Goal: Transaction & Acquisition: Subscribe to service/newsletter

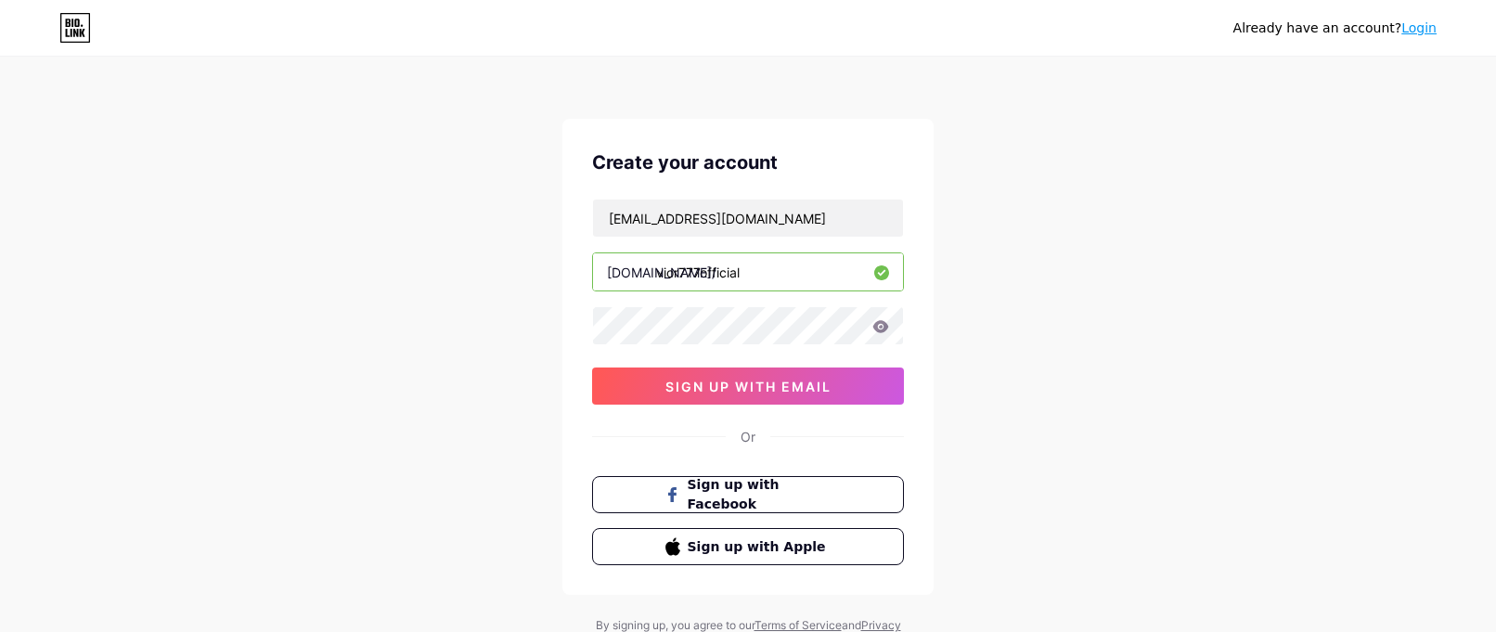
type input "vior777official"
click at [875, 328] on icon at bounding box center [882, 326] width 16 height 12
click at [875, 328] on icon at bounding box center [881, 327] width 16 height 13
click at [978, 205] on div "Already have an account? Login Create your account masekosaragih@gmail.com bio.…" at bounding box center [748, 355] width 1496 height 710
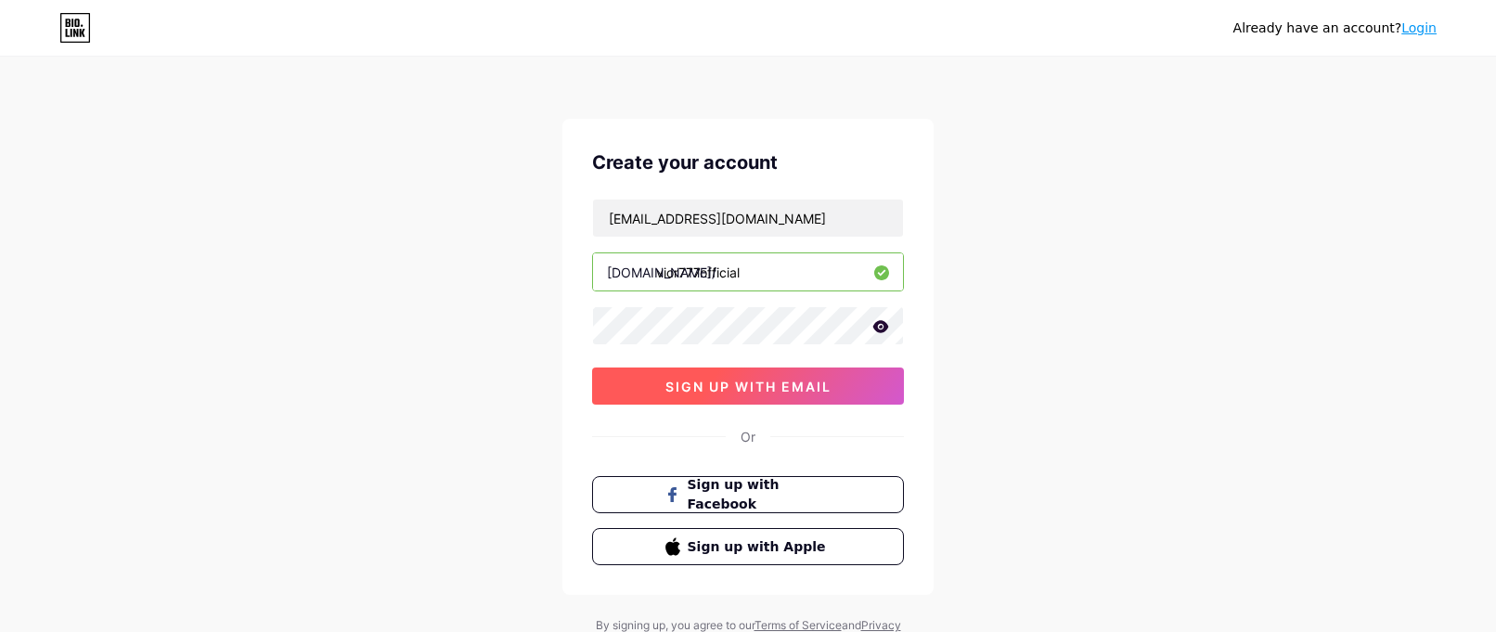
click at [796, 390] on span "sign up with email" at bounding box center [749, 387] width 166 height 16
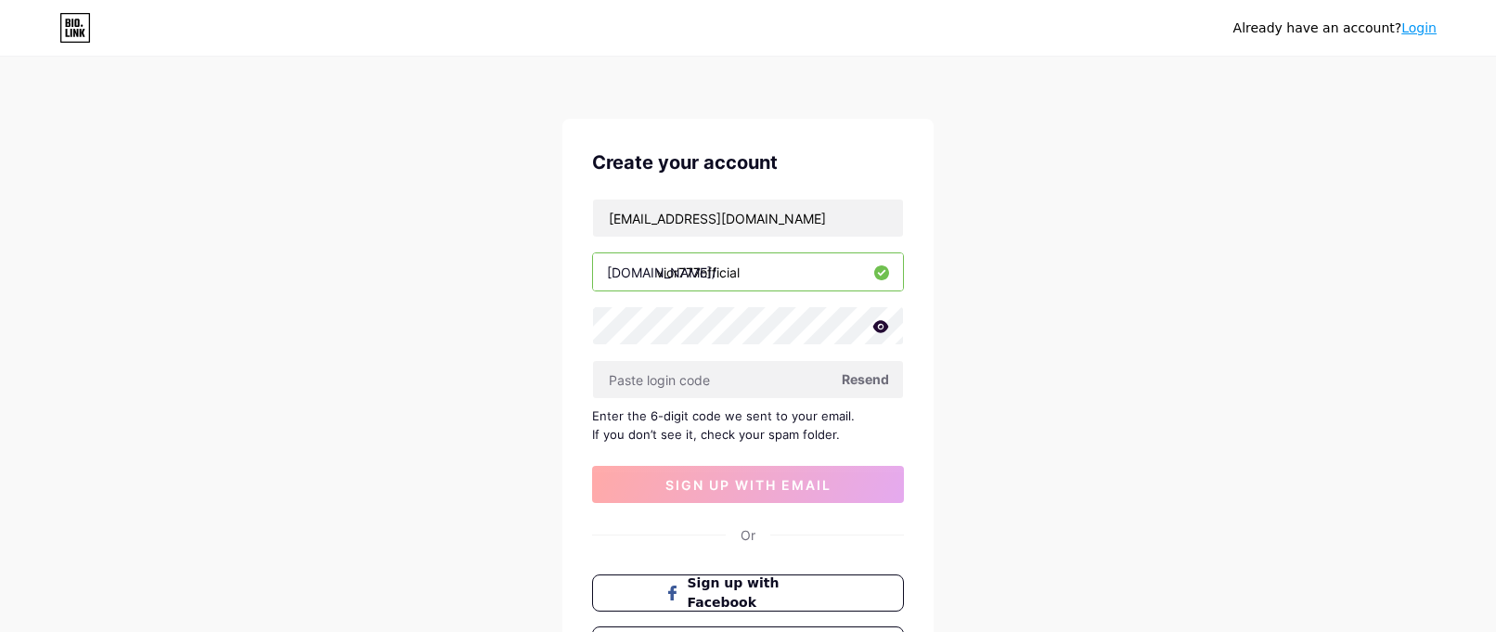
click at [46, 102] on div "Already have an account? Login Create your account masekosaragih@gmail.com bio.…" at bounding box center [748, 404] width 1496 height 809
click at [32, 96] on div "Already have an account? Login Create your account masekosaragih@gmail.com bio.…" at bounding box center [748, 404] width 1496 height 809
click at [711, 372] on input "text" at bounding box center [748, 379] width 310 height 37
click at [709, 378] on input "text" at bounding box center [748, 379] width 310 height 37
paste input "635927"
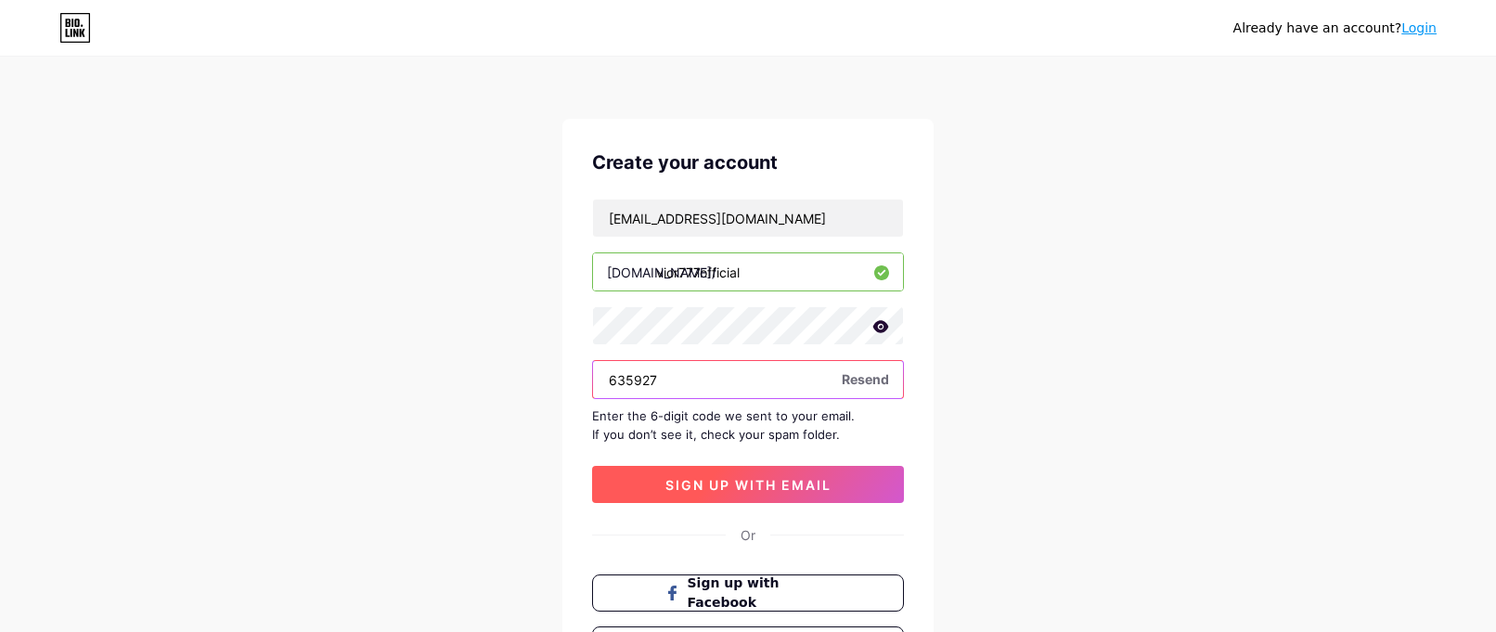
type input "635927"
click at [796, 490] on span "sign up with email" at bounding box center [749, 485] width 166 height 16
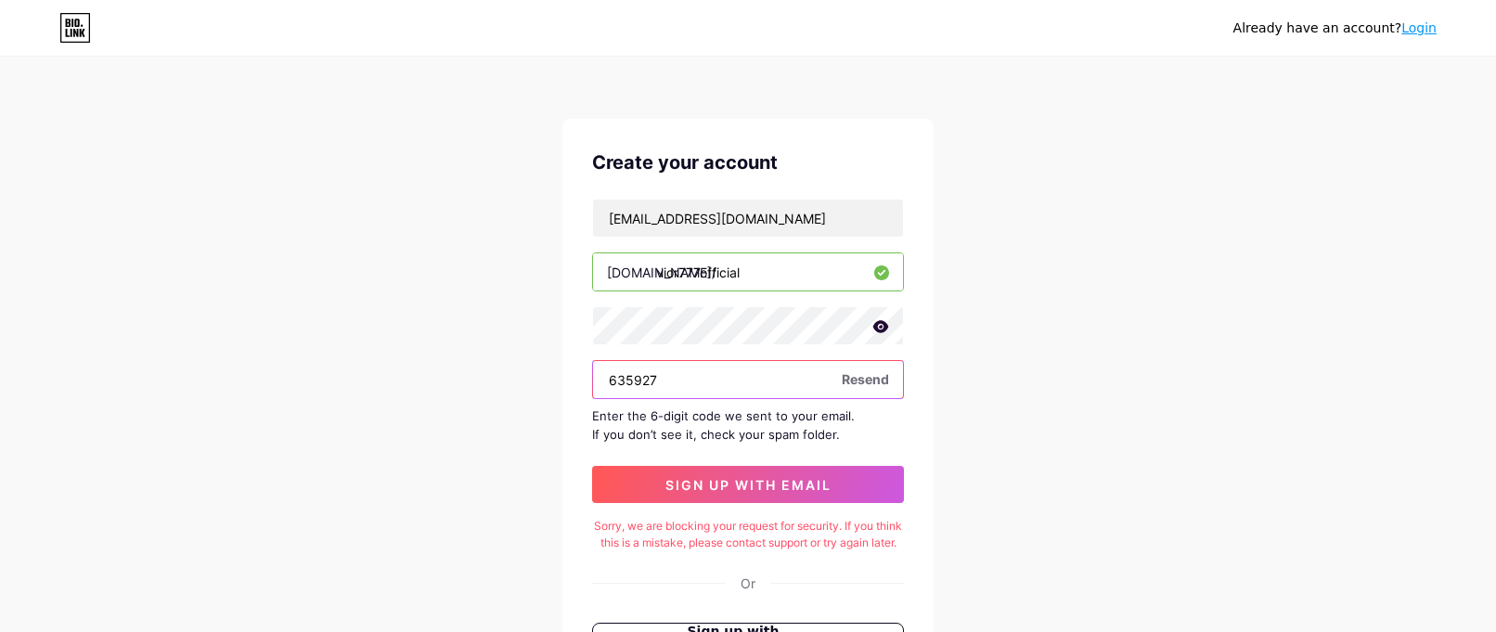
click at [752, 384] on input "635927" at bounding box center [748, 379] width 310 height 37
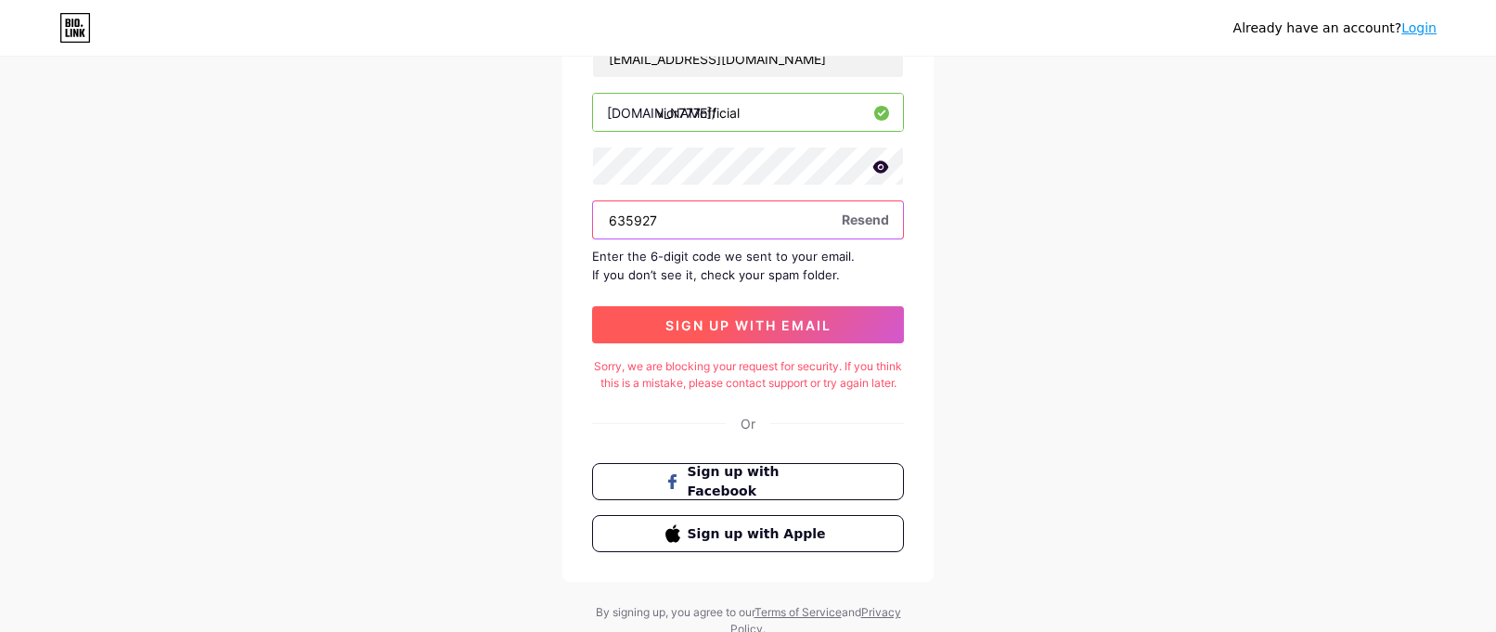
scroll to position [118, 0]
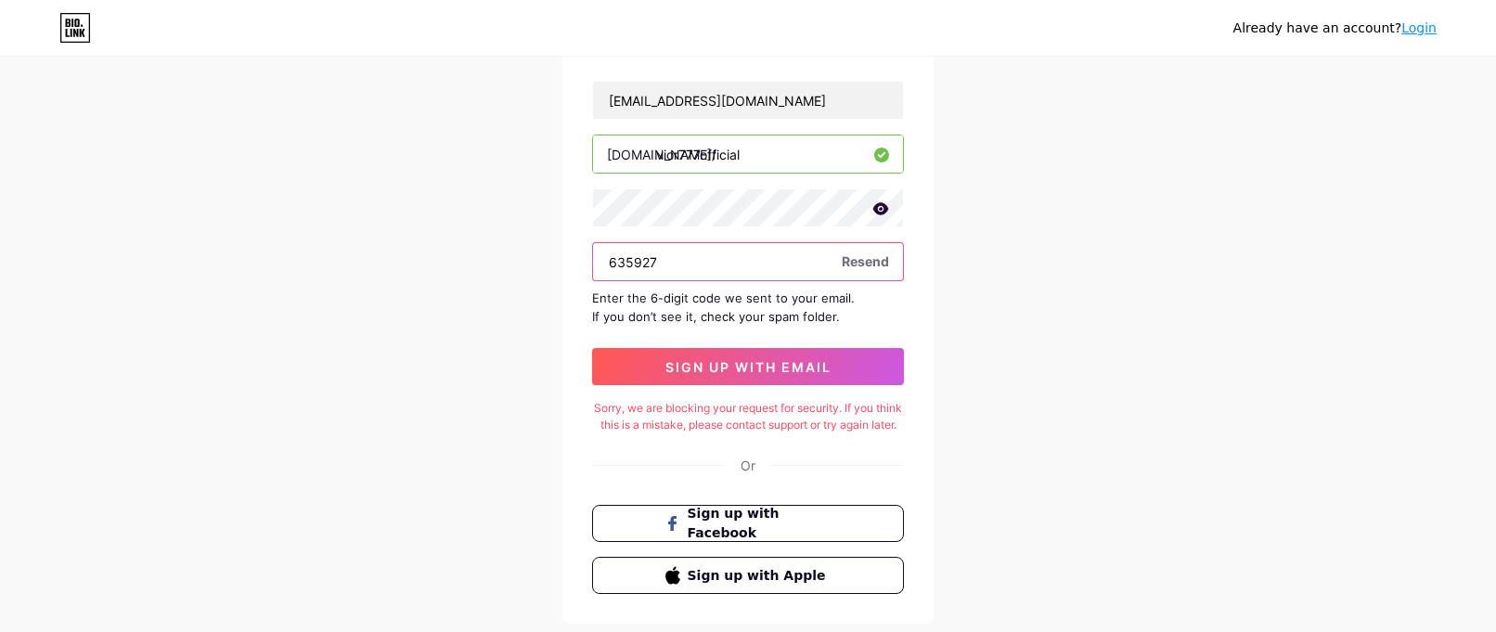
click at [733, 264] on input "635927" at bounding box center [748, 261] width 310 height 37
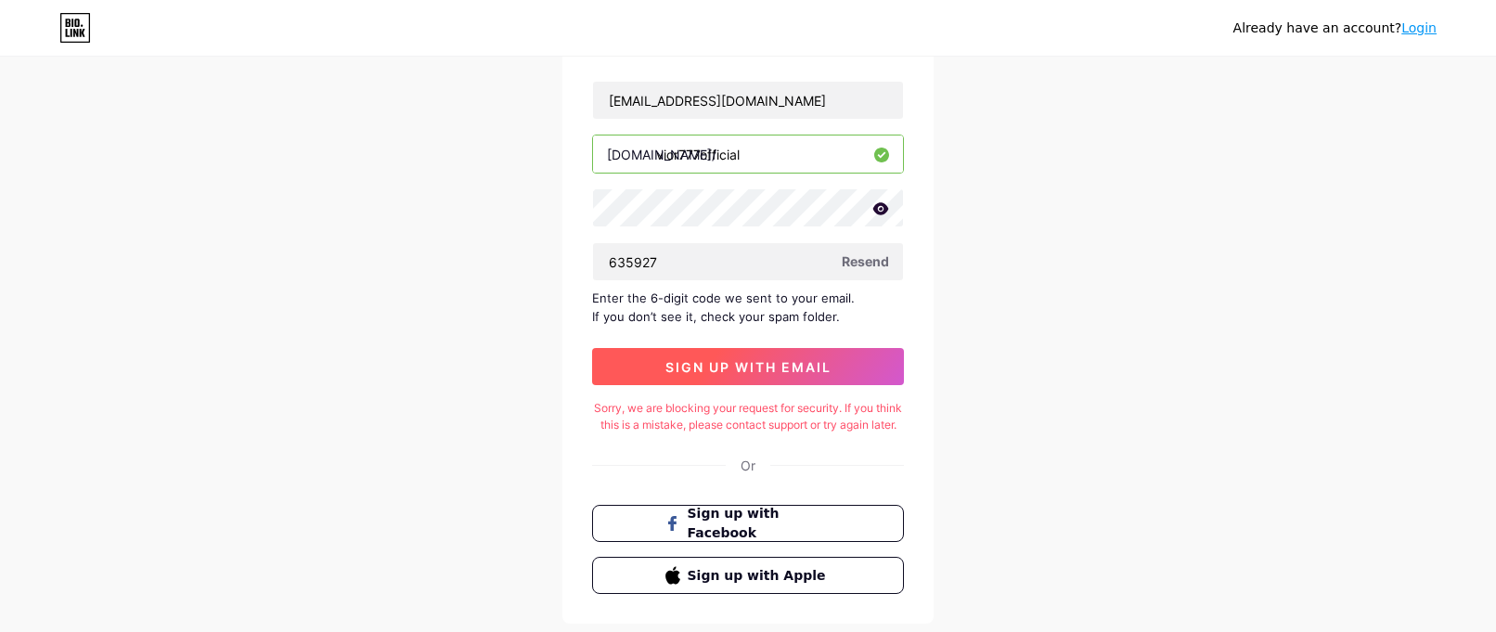
click at [747, 377] on button "sign up with email" at bounding box center [748, 366] width 312 height 37
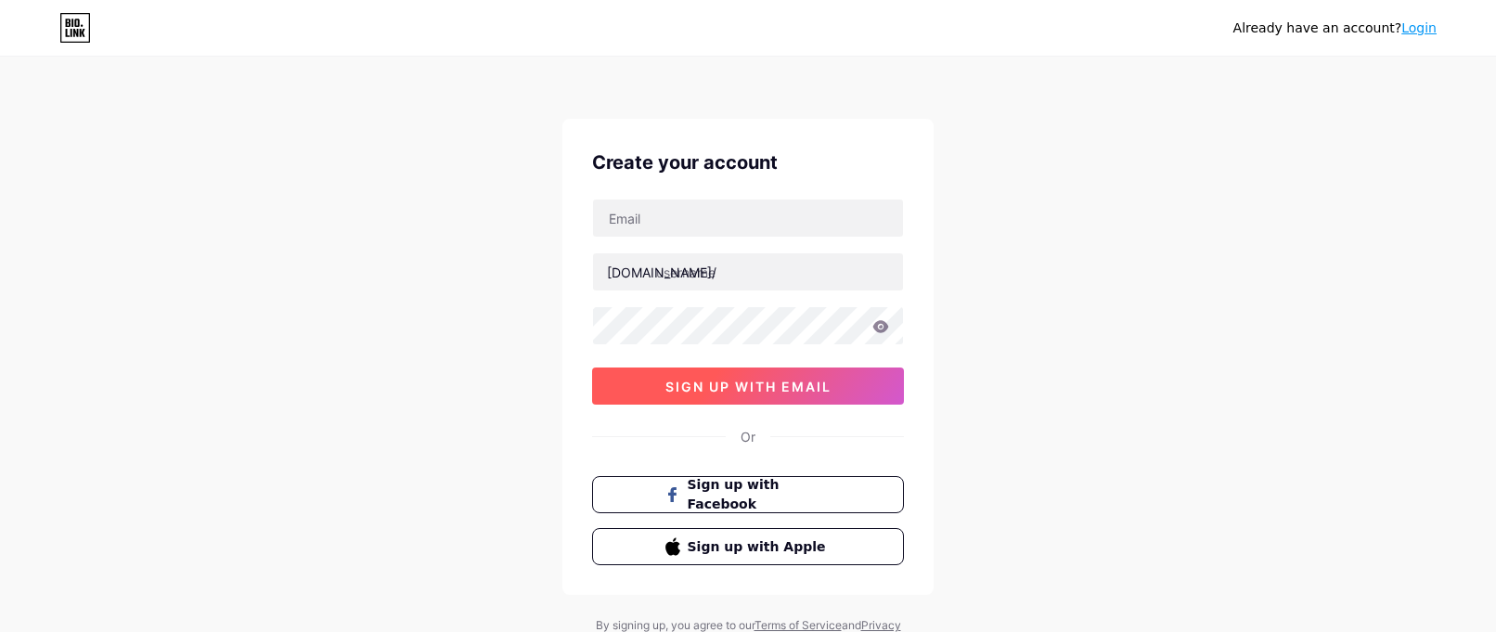
click at [739, 395] on button "sign up with email" at bounding box center [748, 386] width 312 height 37
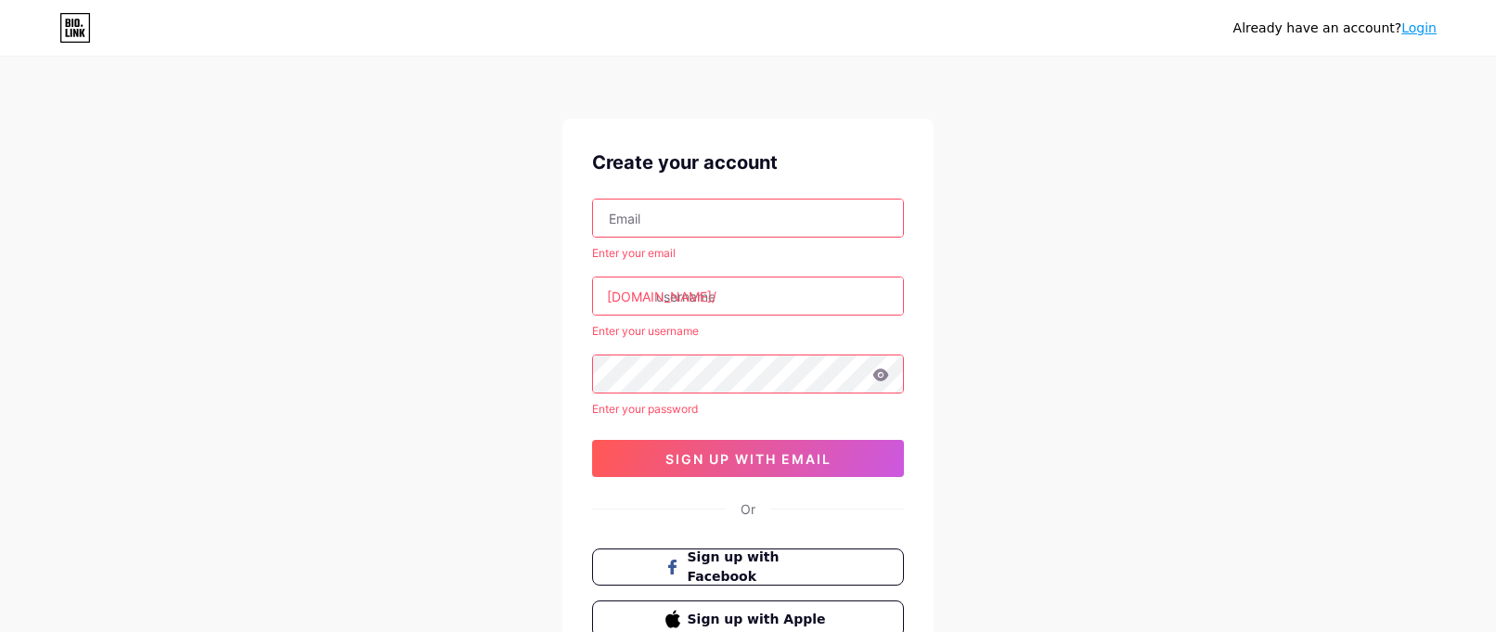
click at [717, 291] on input "text" at bounding box center [748, 296] width 310 height 37
click at [744, 466] on span "sign up with email" at bounding box center [749, 459] width 166 height 16
click at [664, 223] on input "text" at bounding box center [748, 218] width 310 height 37
type input "[EMAIL_ADDRESS][DOMAIN_NAME]"
click at [674, 292] on input "text" at bounding box center [748, 296] width 310 height 37
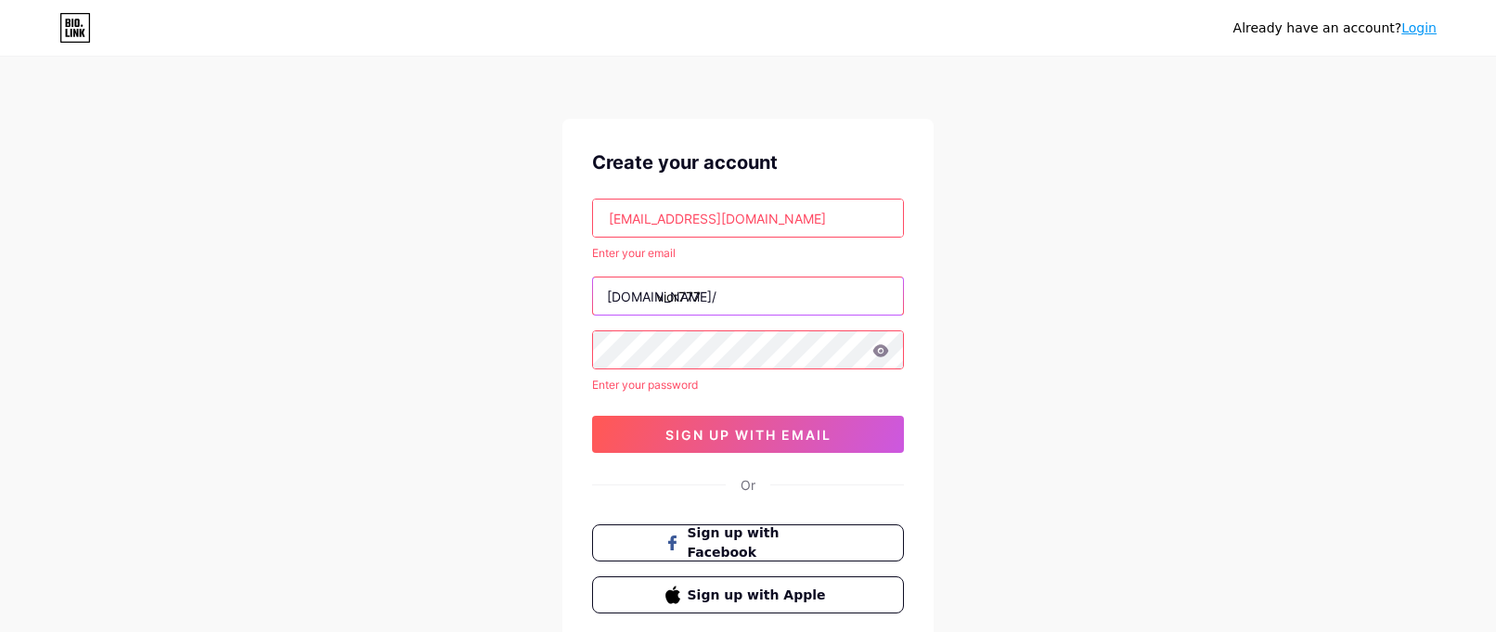
type input "vior777"
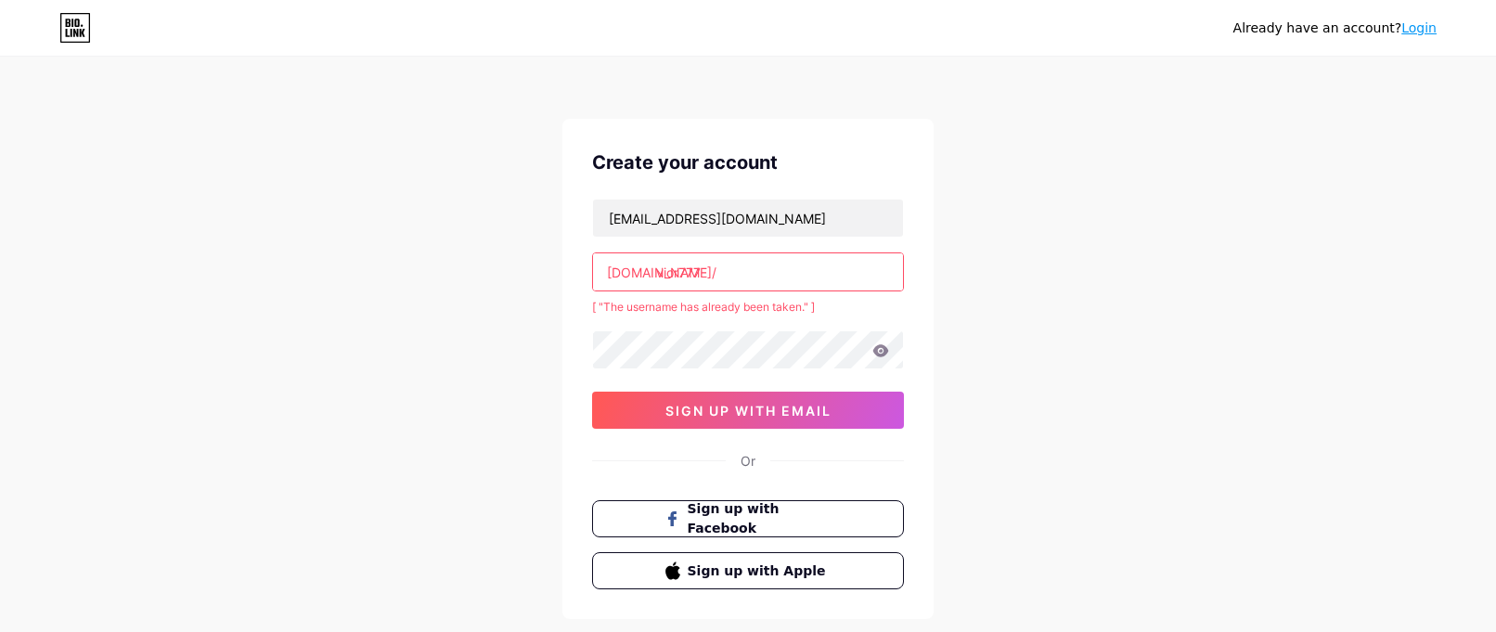
click at [731, 274] on input "vior777" at bounding box center [748, 271] width 310 height 37
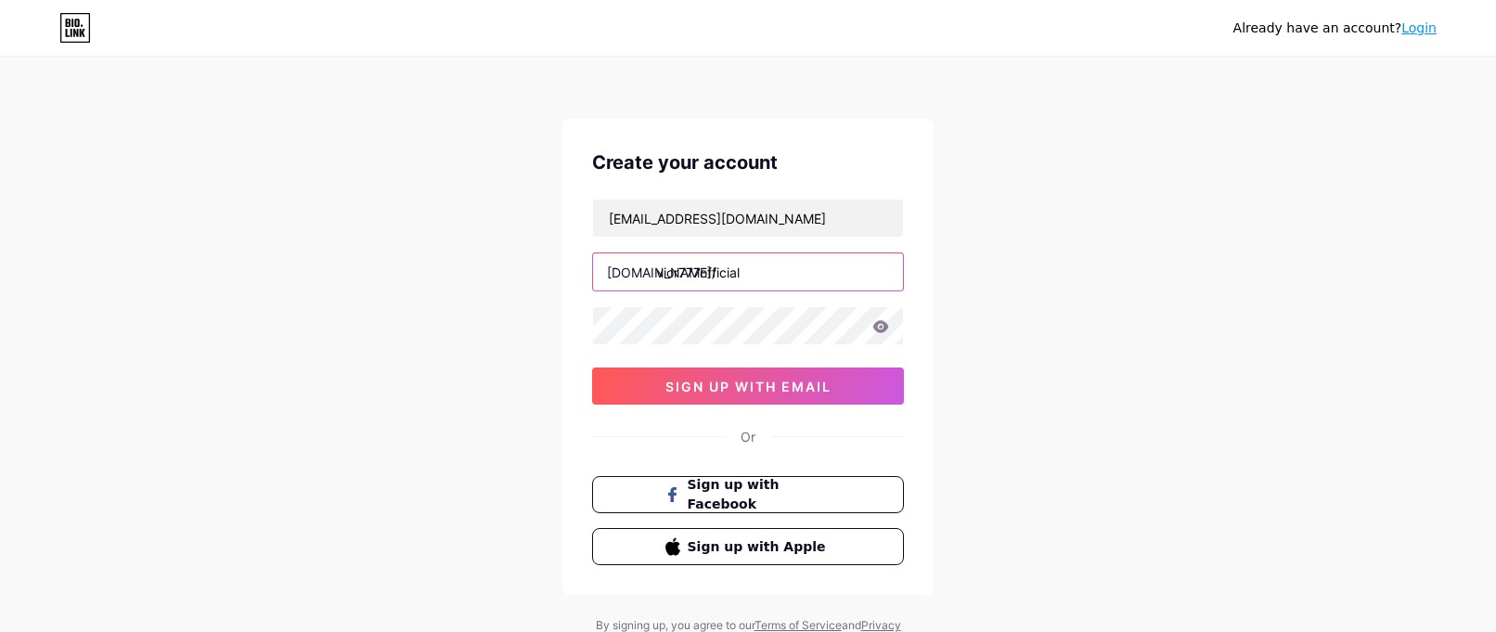
type input "vior777official"
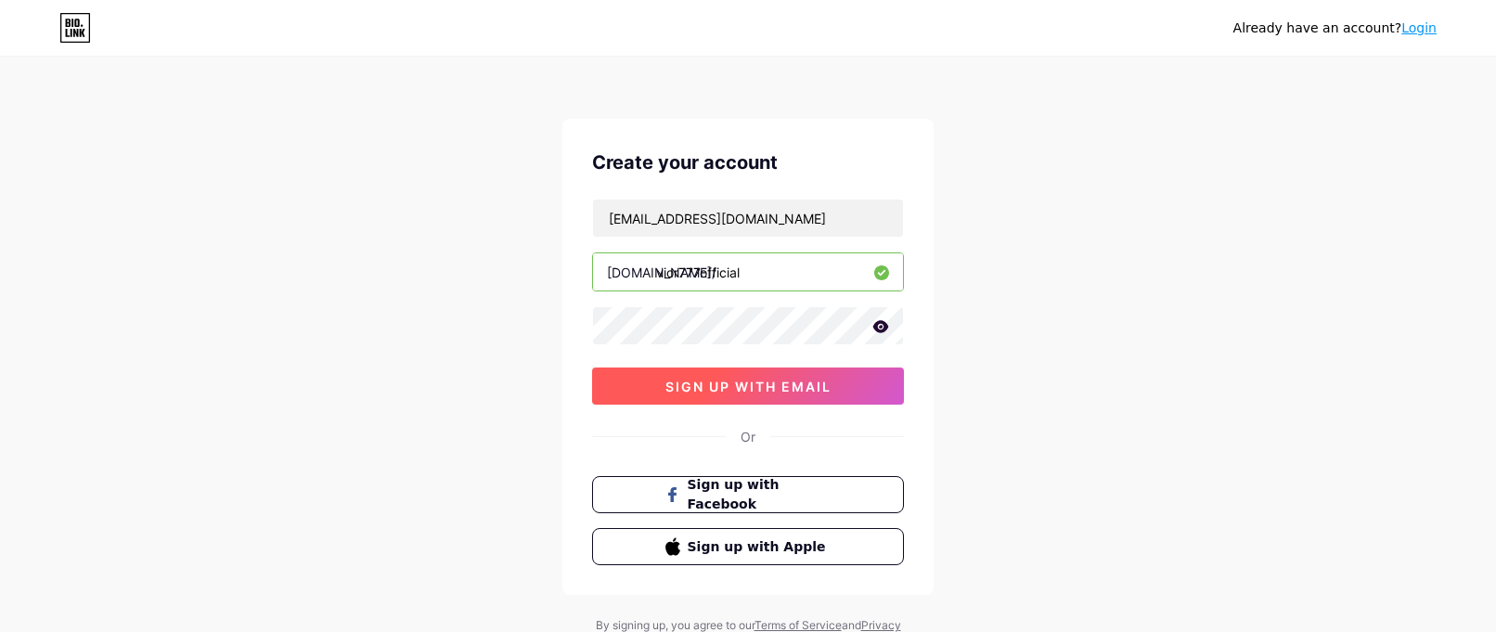
click at [714, 391] on span "sign up with email" at bounding box center [749, 387] width 166 height 16
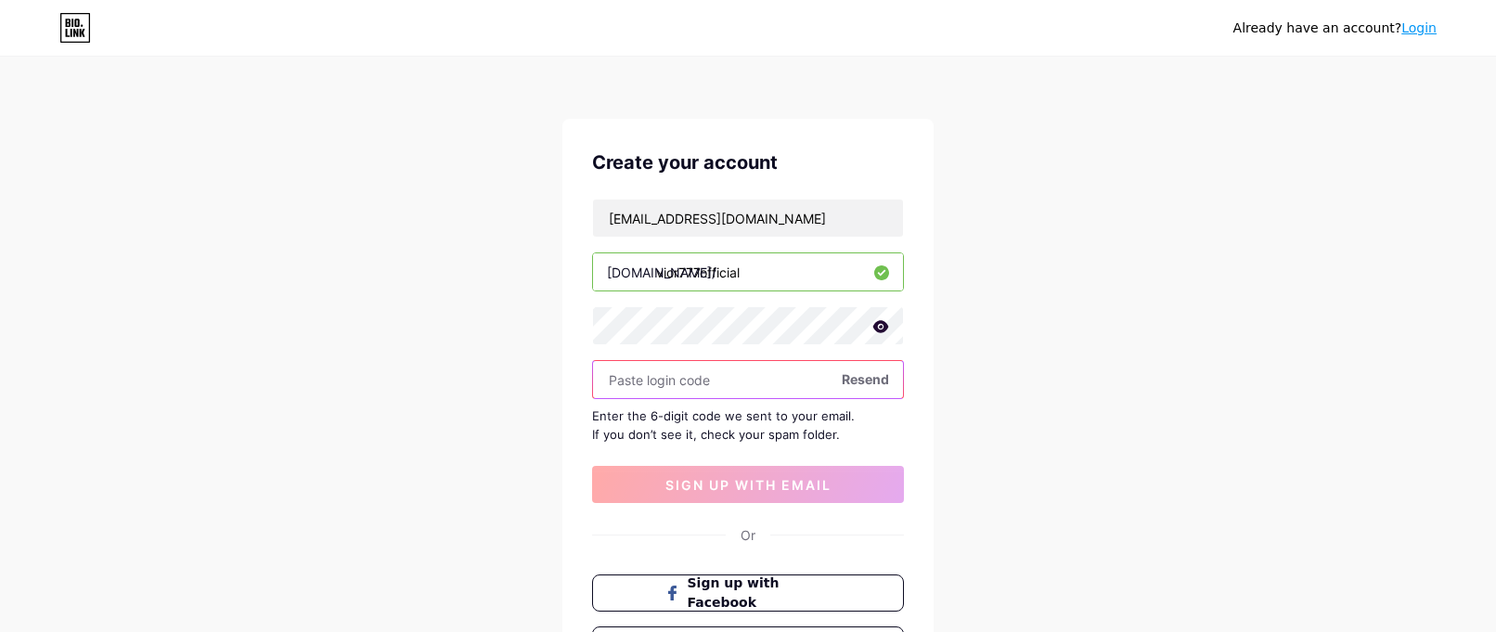
click at [693, 374] on input "text" at bounding box center [748, 379] width 310 height 37
paste input "635927"
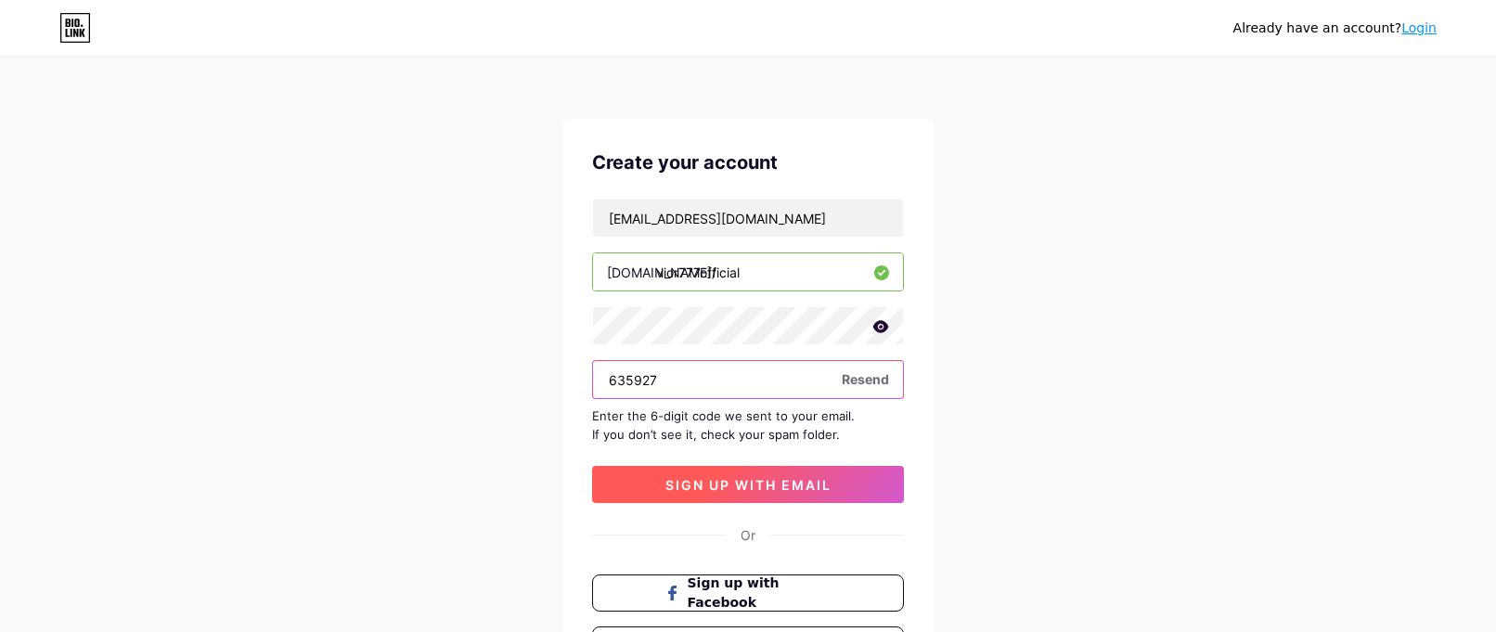
type input "635927"
click at [736, 488] on span "sign up with email" at bounding box center [749, 485] width 166 height 16
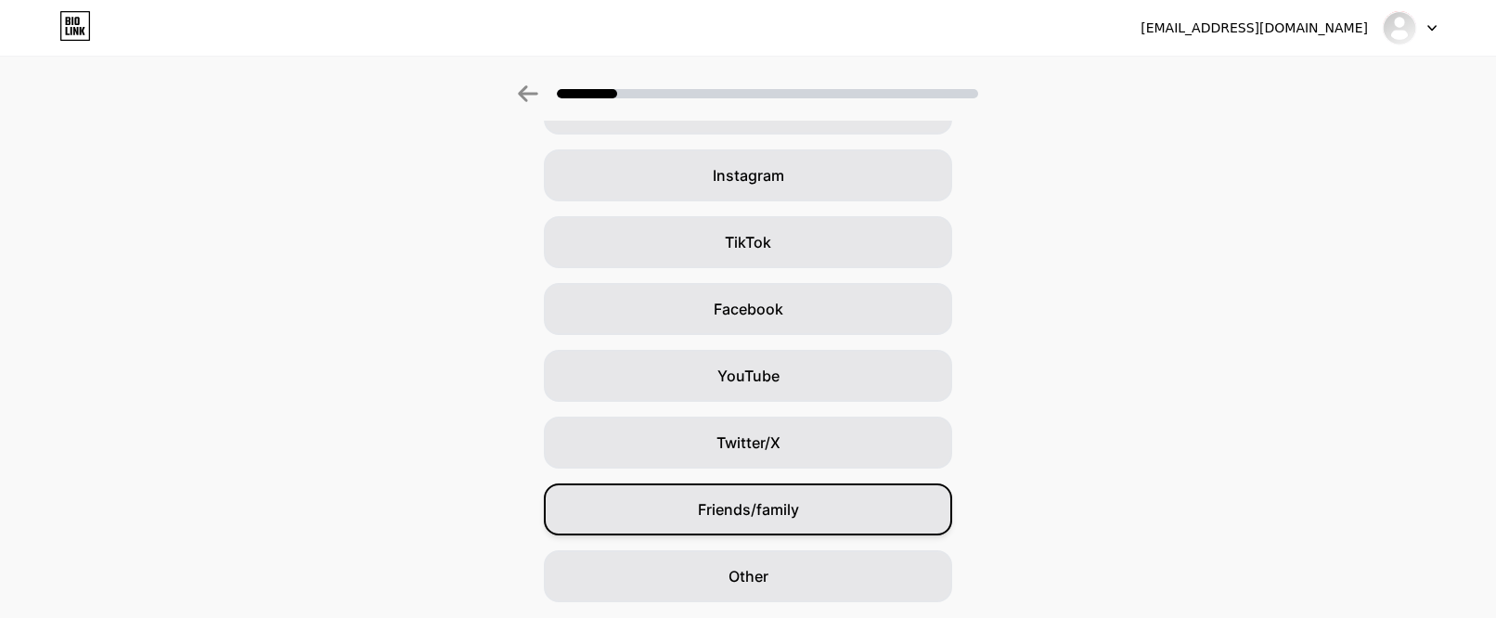
scroll to position [182, 0]
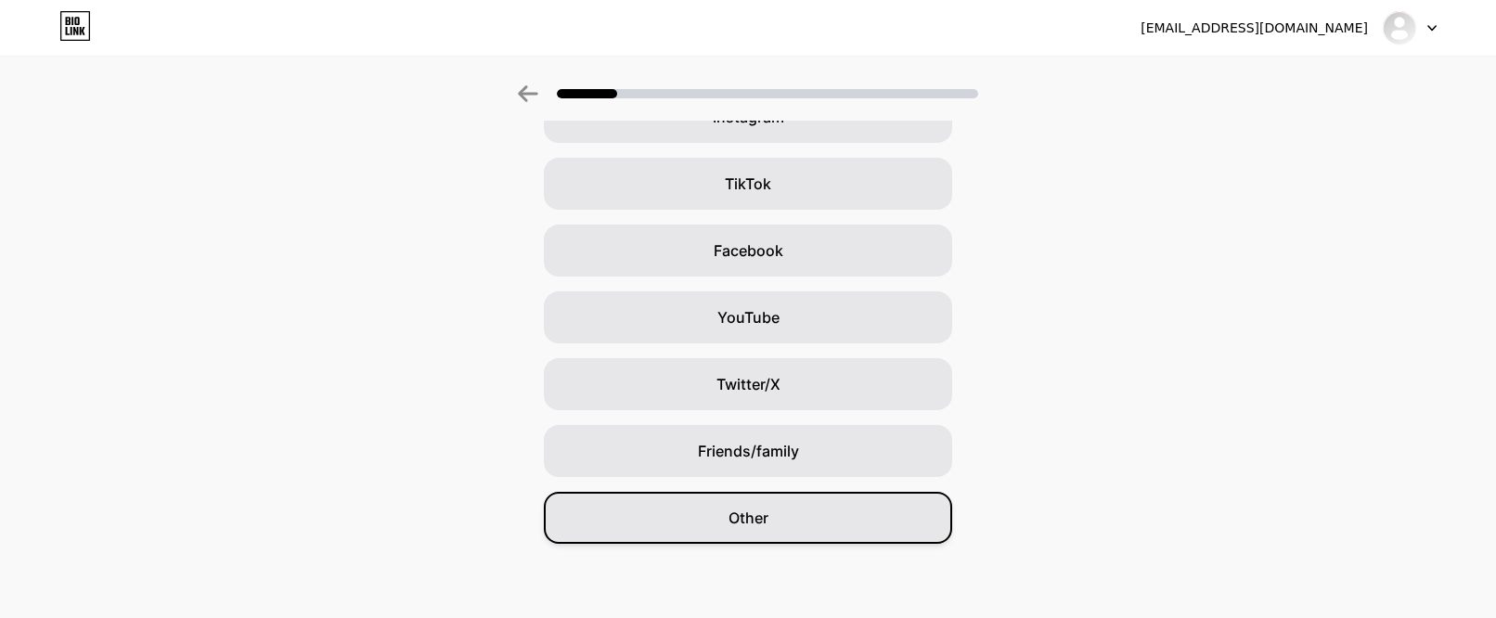
click at [818, 508] on div "Other" at bounding box center [748, 518] width 408 height 52
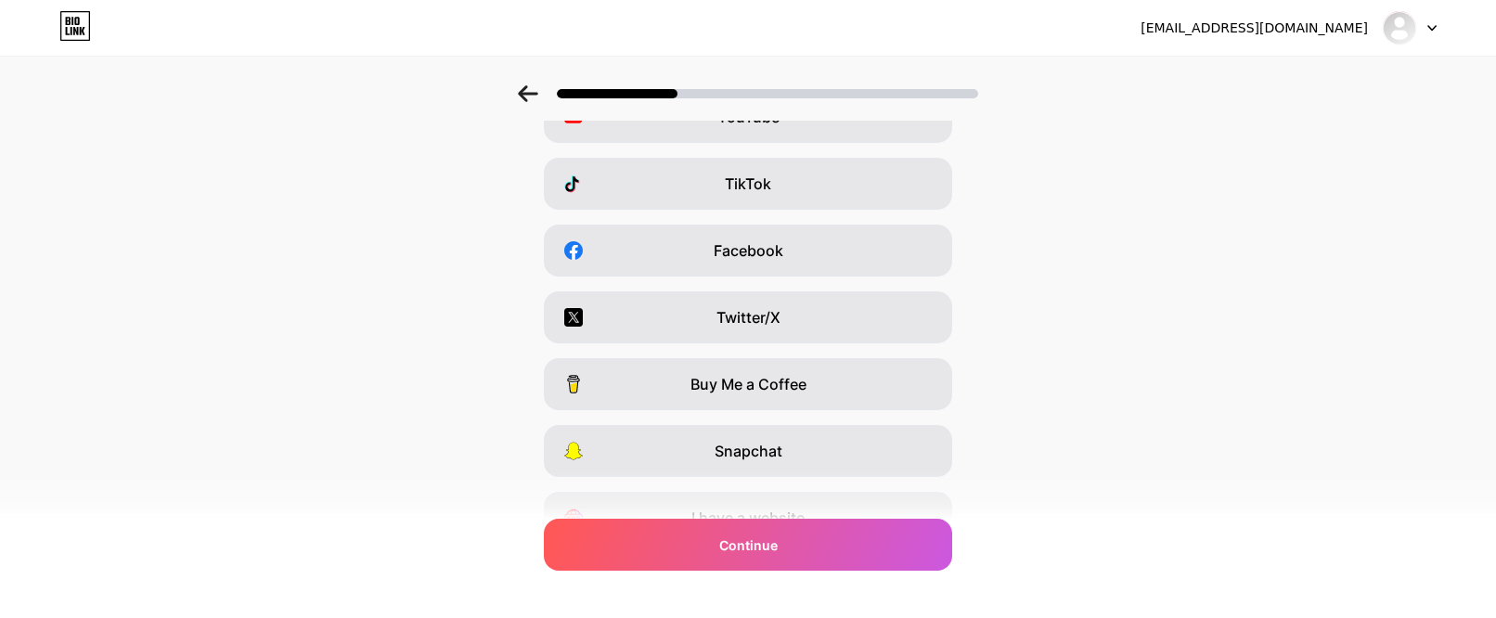
scroll to position [0, 0]
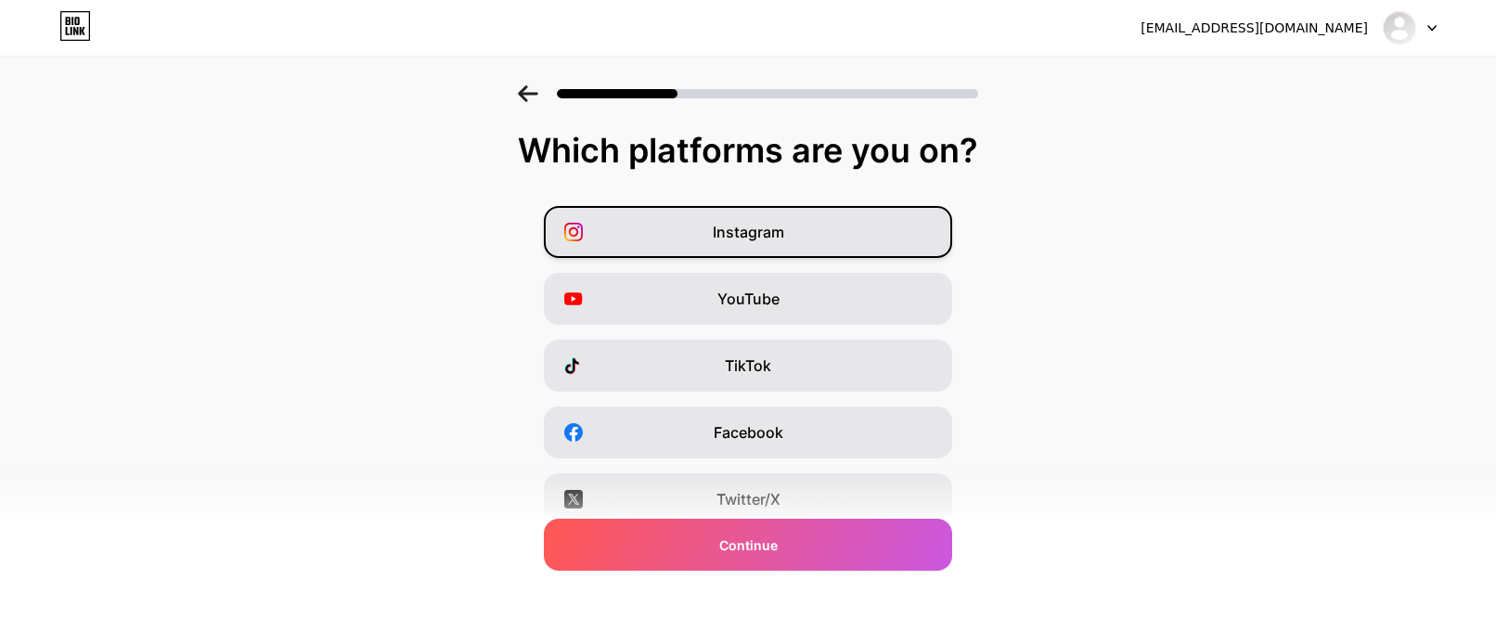
click at [780, 237] on span "Instagram" at bounding box center [748, 232] width 71 height 22
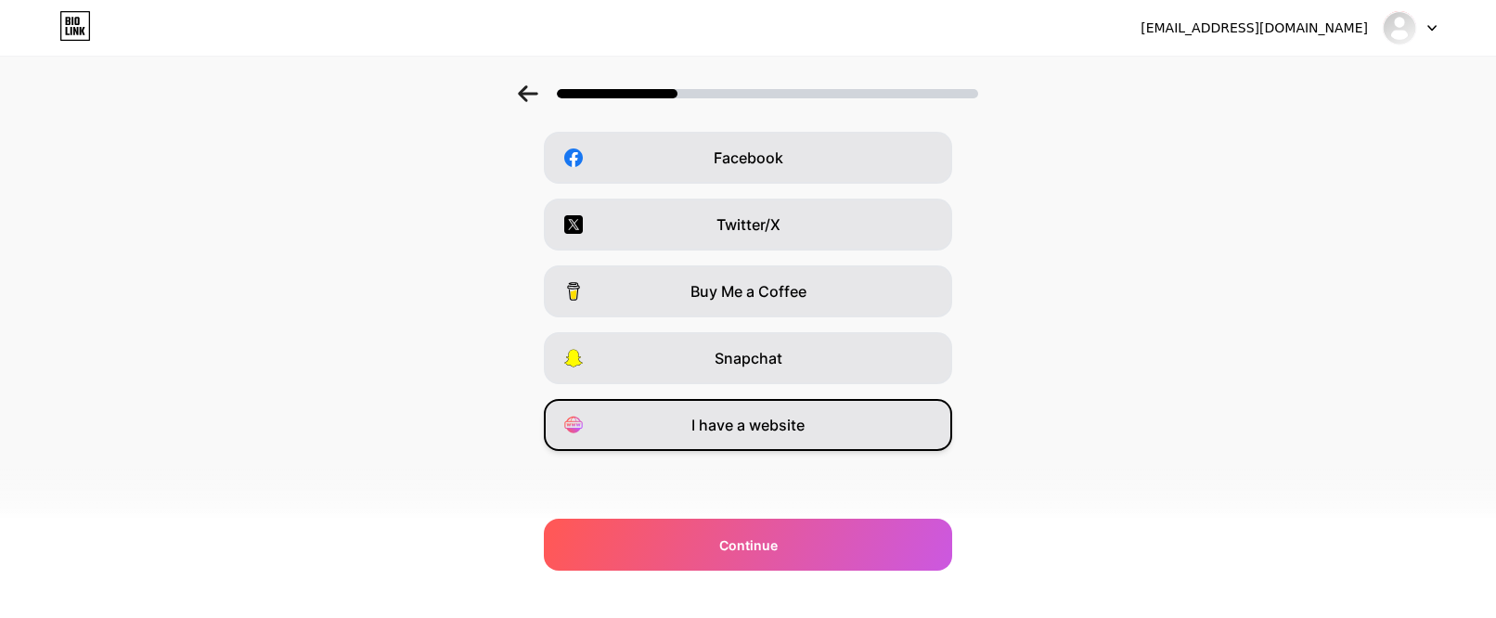
click at [780, 432] on span "I have a website" at bounding box center [748, 425] width 113 height 22
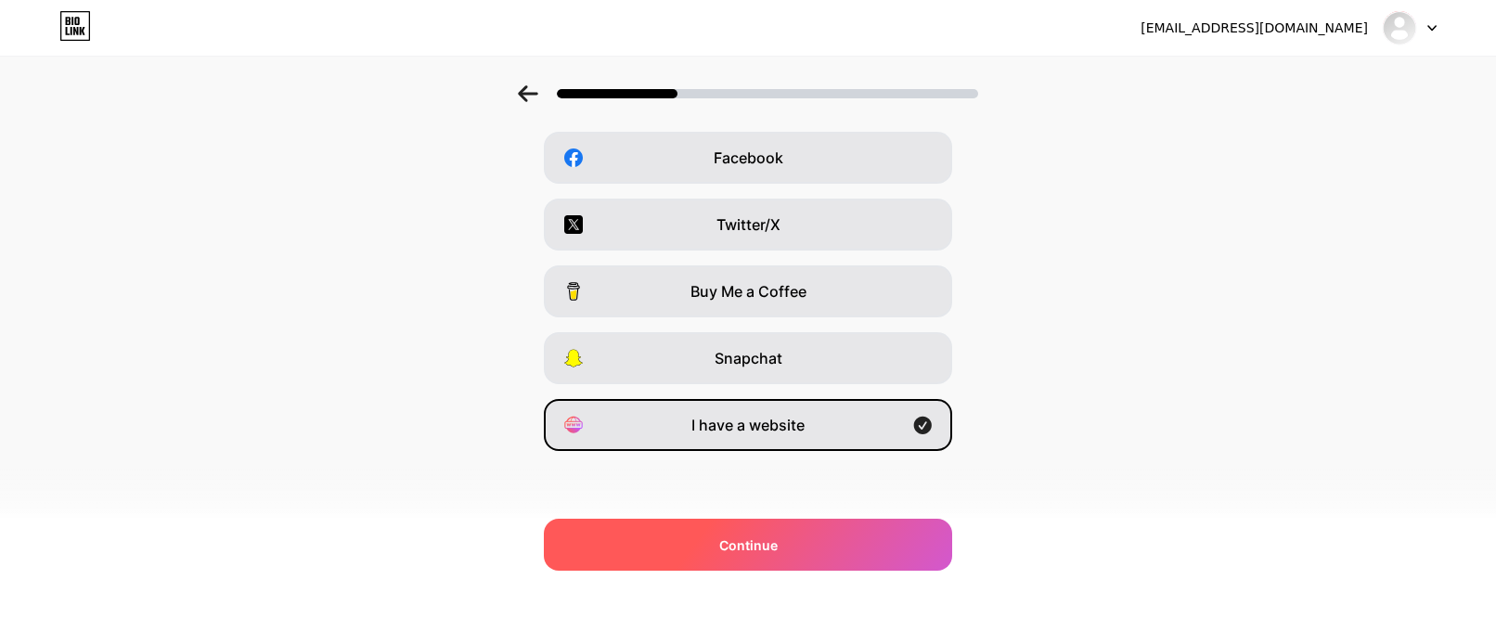
click at [809, 548] on div "Continue" at bounding box center [748, 545] width 408 height 52
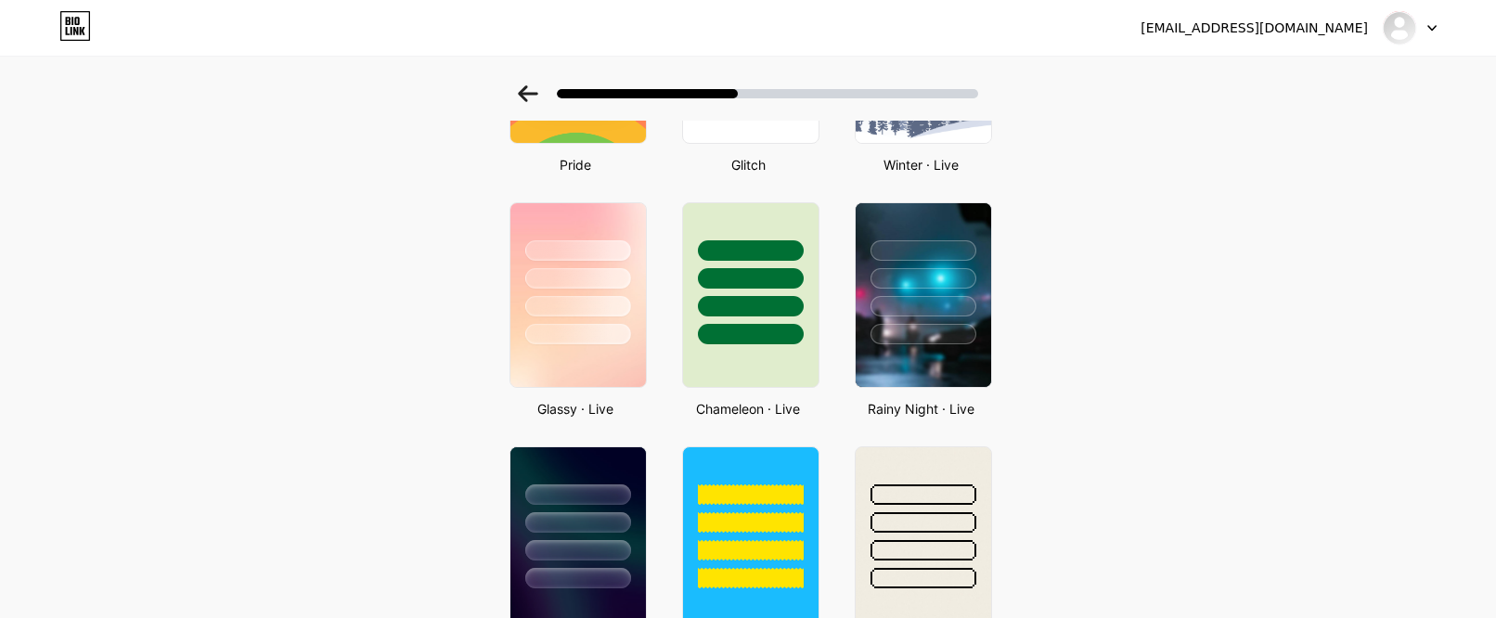
scroll to position [479, 0]
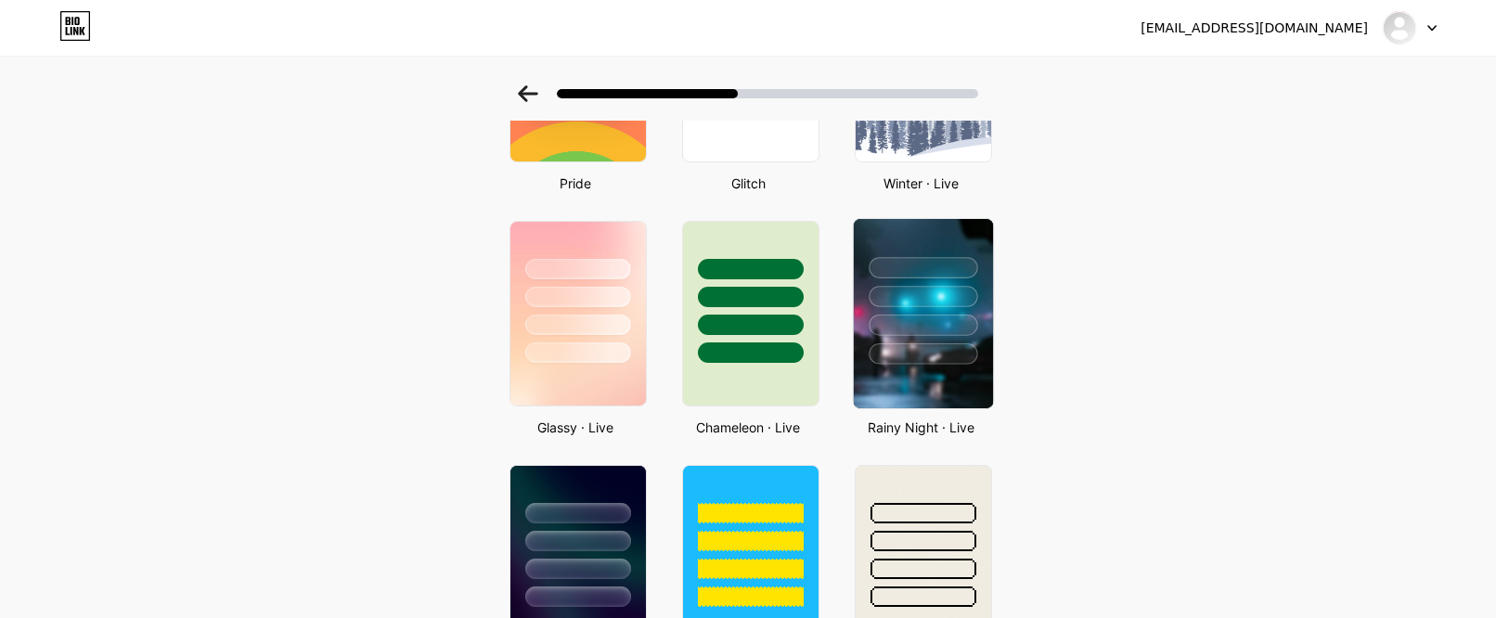
click at [927, 359] on div at bounding box center [923, 353] width 109 height 21
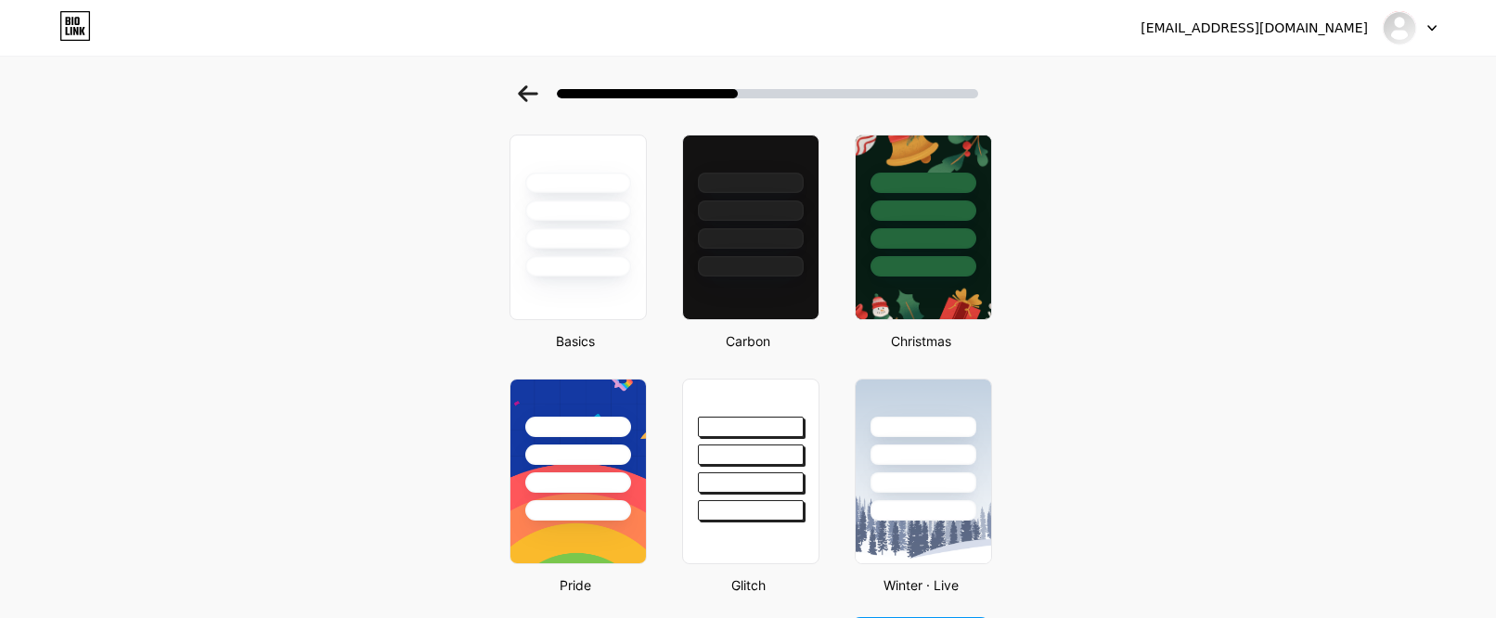
scroll to position [0, 0]
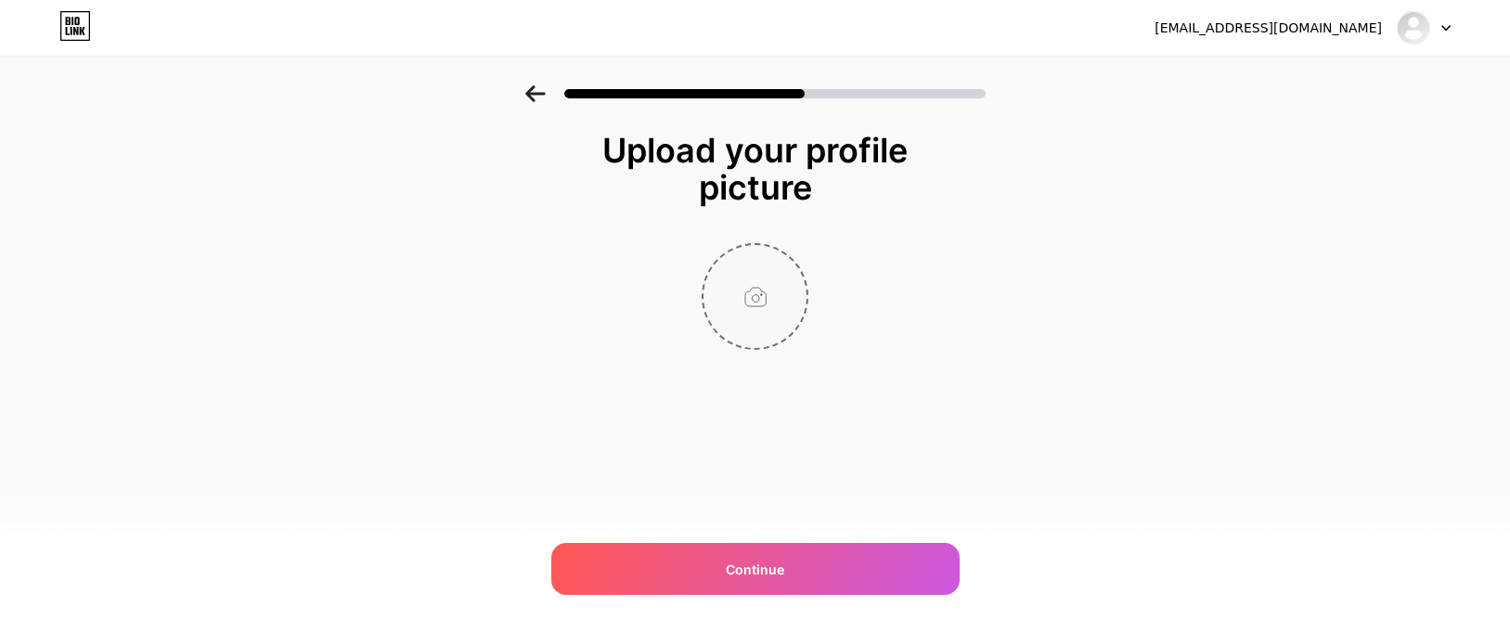
click at [771, 317] on input "file" at bounding box center [755, 296] width 103 height 103
type input "C:\fakepath\logo vior777 terpercaya.png"
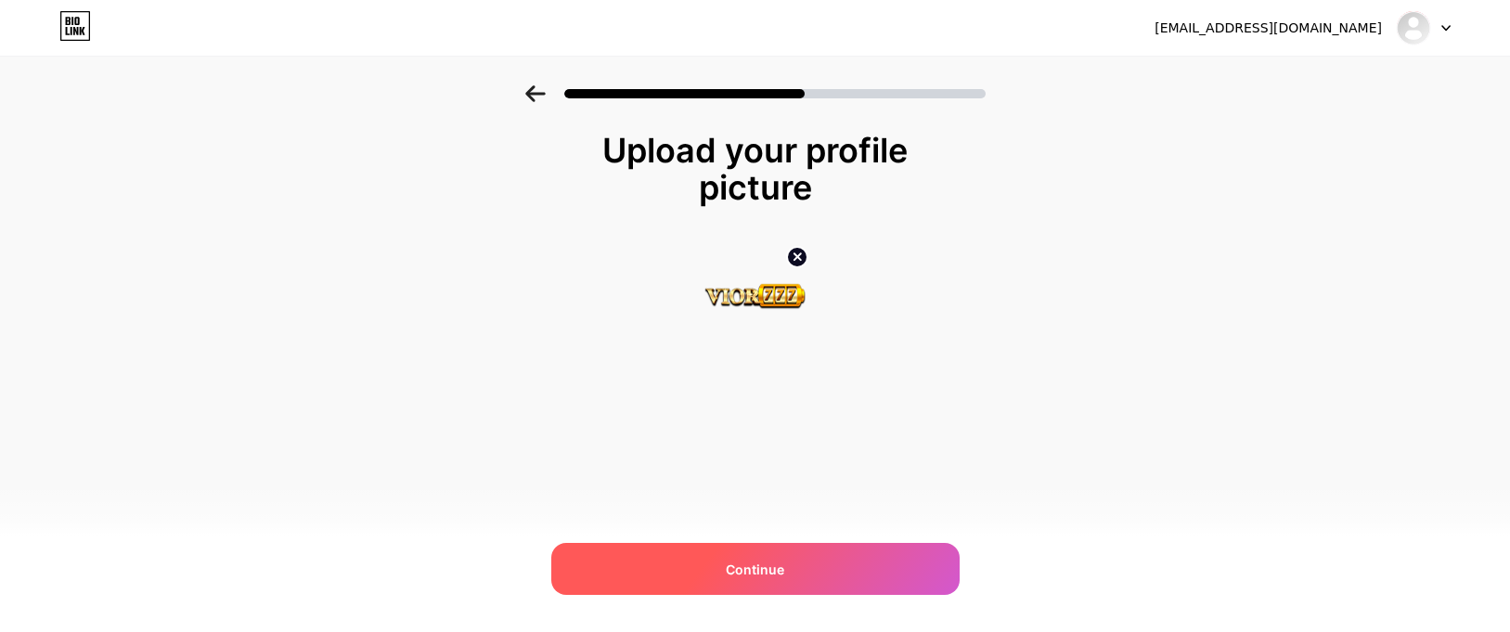
click at [769, 585] on div "Continue" at bounding box center [755, 569] width 408 height 52
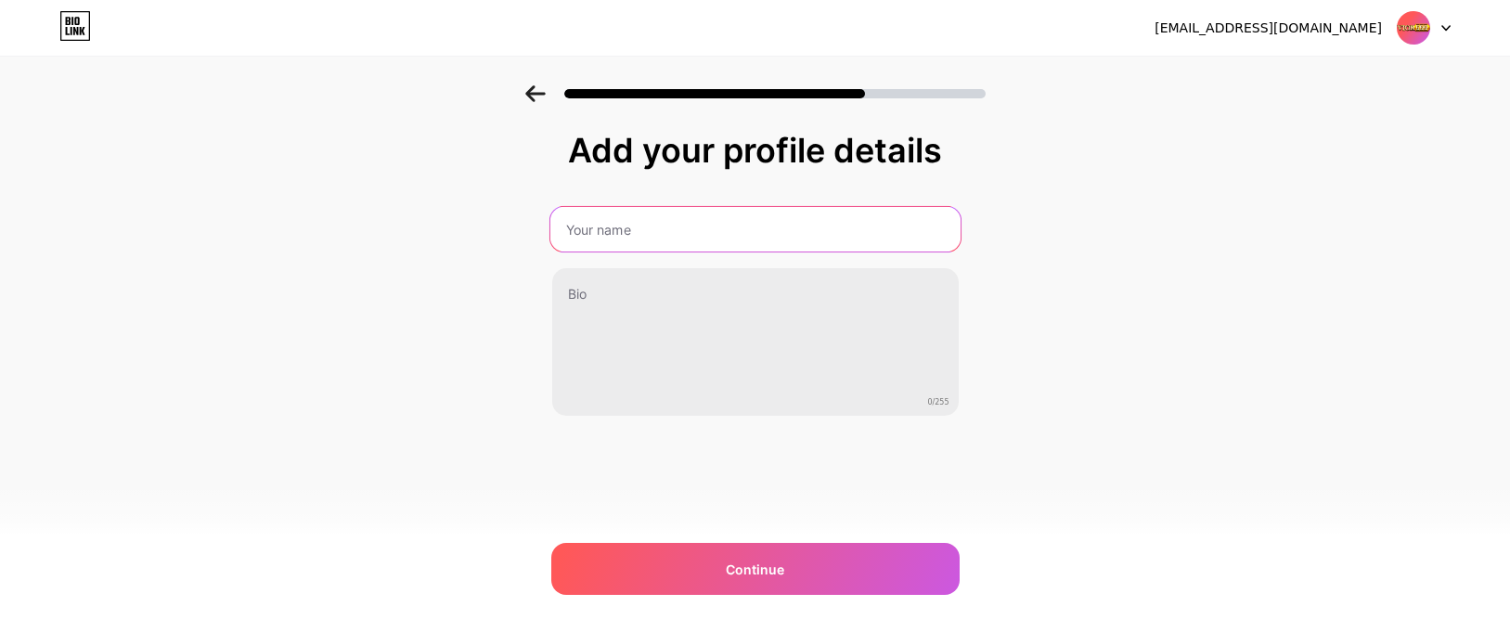
click at [619, 227] on input "text" at bounding box center [755, 229] width 410 height 45
type input "vior777"
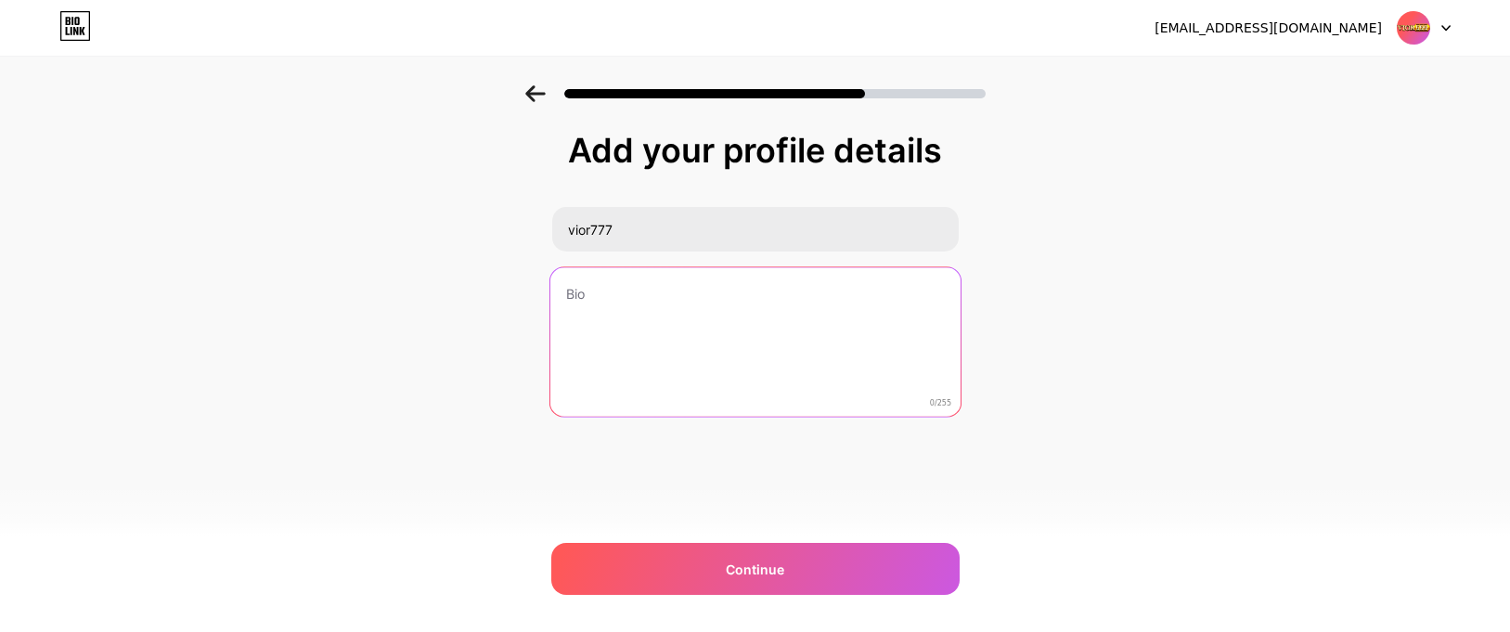
click at [674, 320] on textarea at bounding box center [755, 342] width 410 height 151
click at [652, 291] on textarea "Vior777 Situs Anti Rungkad Server [GEOGRAPHIC_DATA]" at bounding box center [755, 342] width 410 height 151
click at [887, 294] on textarea "Vior777 Situs Gaming Anti Rungkad Server [GEOGRAPHIC_DATA]" at bounding box center [755, 342] width 410 height 151
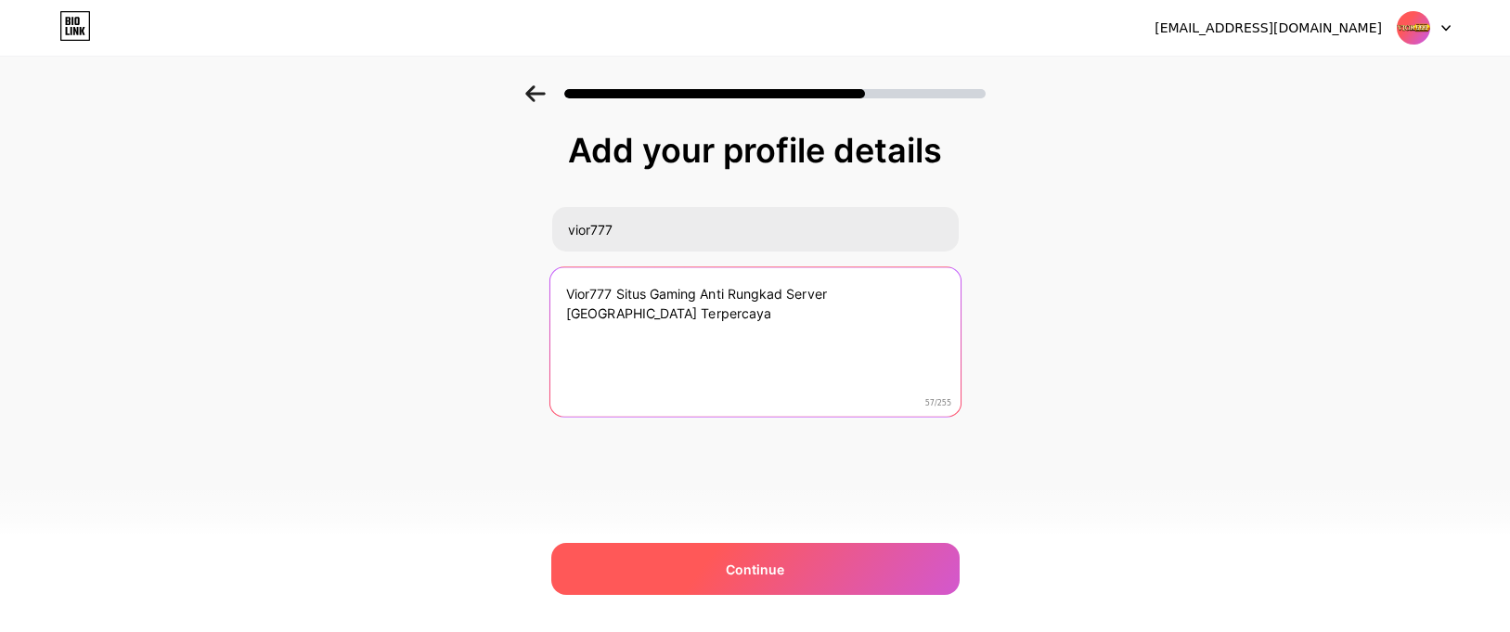
type textarea "Vior777 Situs Gaming Anti Rungkad Server [GEOGRAPHIC_DATA] Terpercaya"
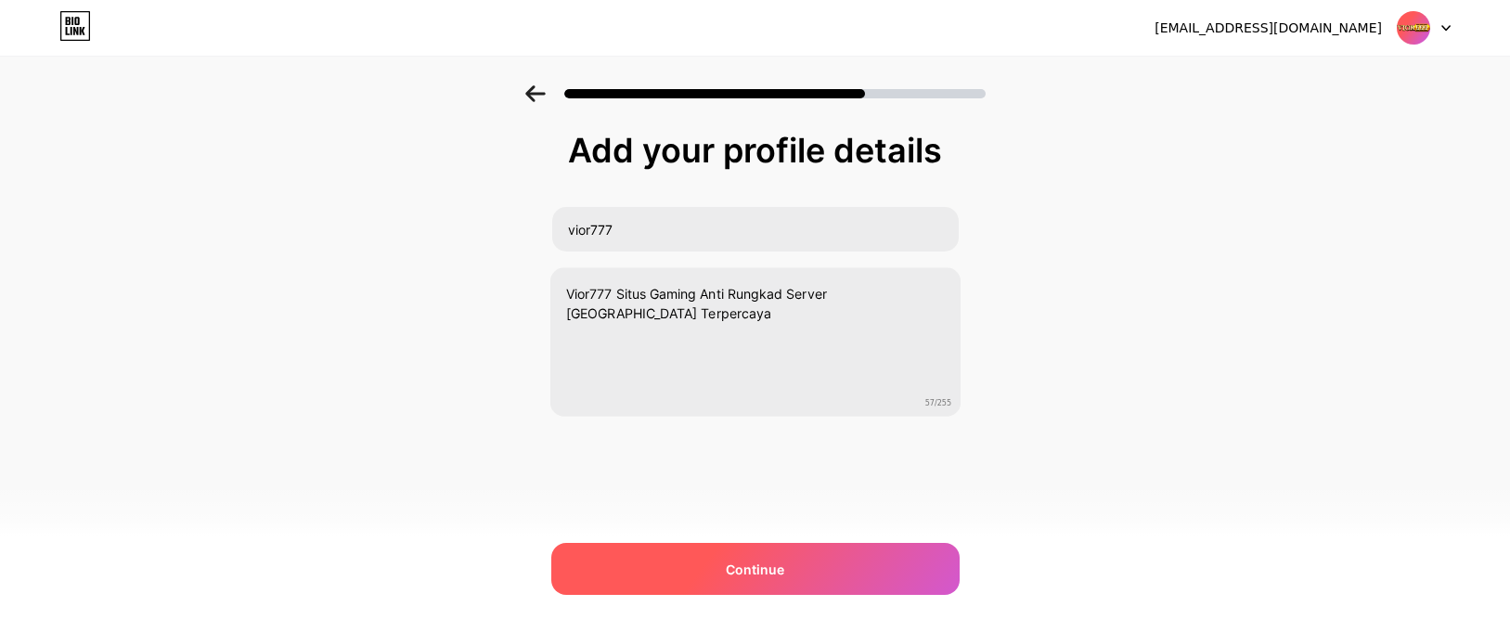
click at [811, 581] on div "Continue" at bounding box center [755, 569] width 408 height 52
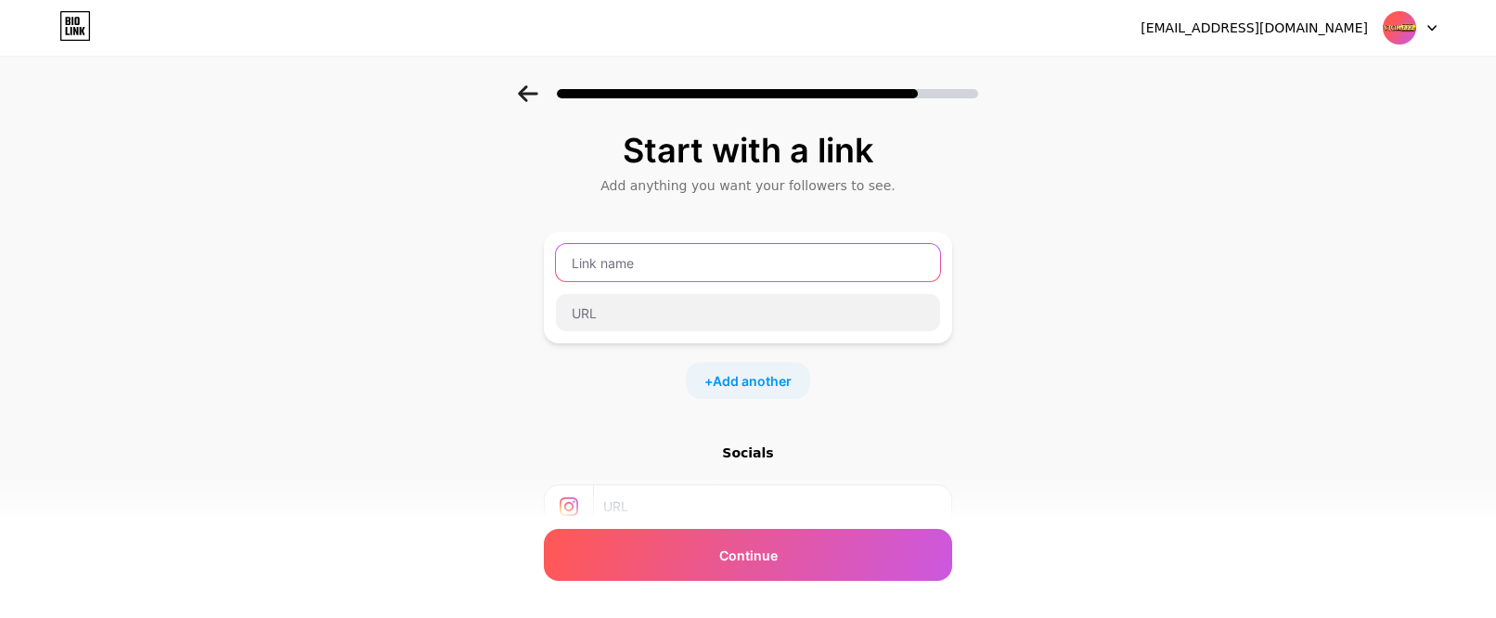
click at [693, 267] on input "text" at bounding box center [748, 262] width 384 height 37
type input "vior777"
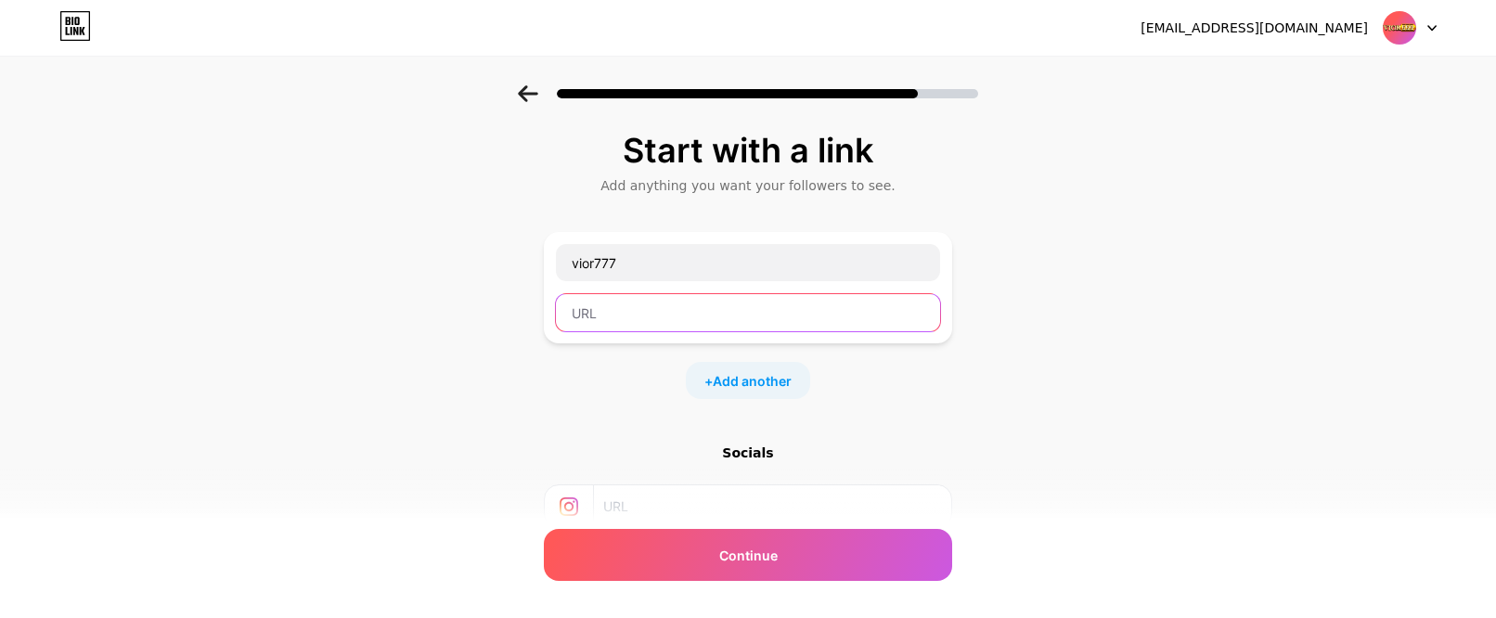
click at [680, 315] on input "text" at bounding box center [748, 312] width 384 height 37
click at [617, 301] on input "text" at bounding box center [748, 312] width 384 height 37
paste input "[DOMAIN_NAME]"
type input "[URL][DOMAIN_NAME]"
click at [775, 383] on span "Add another" at bounding box center [752, 380] width 79 height 19
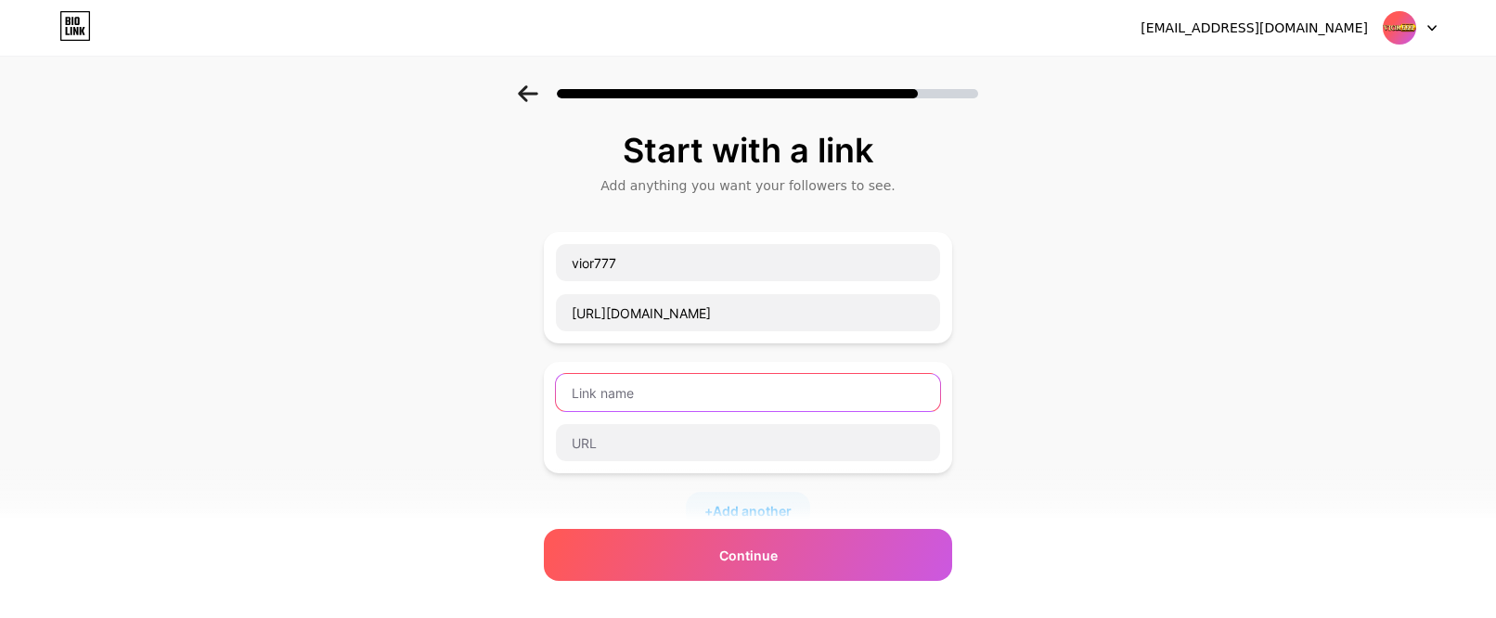
click at [754, 397] on input "text" at bounding box center [748, 392] width 384 height 37
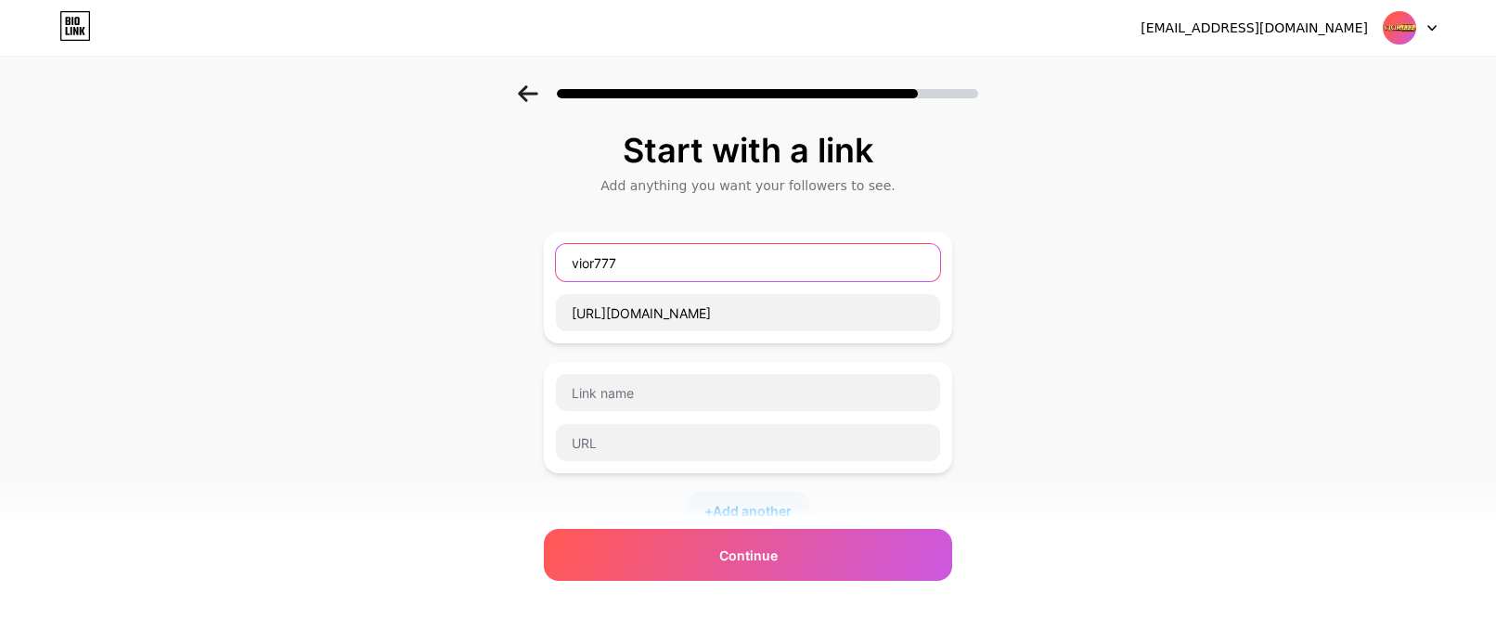
click at [667, 278] on input "vior777" at bounding box center [748, 262] width 384 height 37
drag, startPoint x: 738, startPoint y: 255, endPoint x: 486, endPoint y: 260, distance: 251.6
click at [487, 260] on div "Start with a link Add anything you want your followers to see. vior777 - daftar…" at bounding box center [748, 476] width 1496 height 783
type input "vior777 - daftar akun"
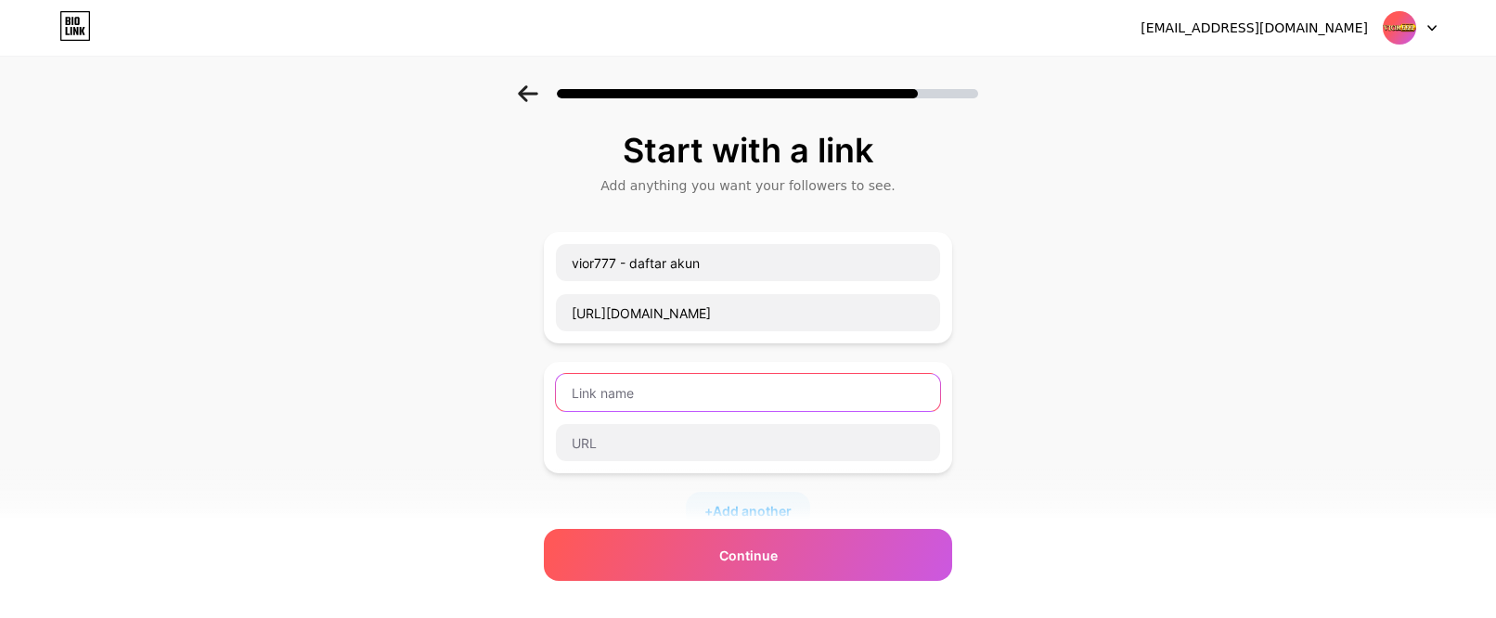
click at [613, 386] on input "text" at bounding box center [748, 392] width 384 height 37
paste input "vior777 - daftar akun"
click at [653, 396] on input "vior777 - daftar akun" at bounding box center [748, 392] width 384 height 37
type input "vior777 - login akun"
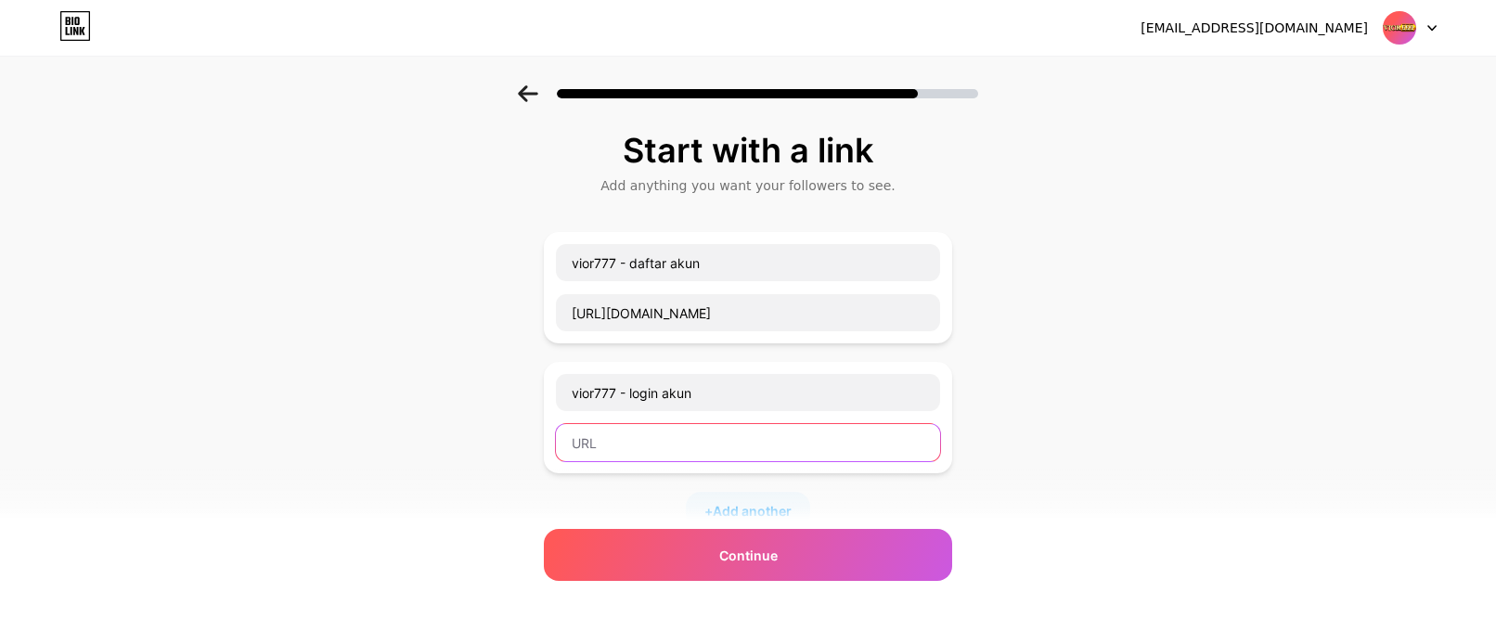
click at [678, 434] on input "text" at bounding box center [748, 442] width 384 height 37
click at [644, 447] on input "text" at bounding box center [748, 442] width 384 height 37
paste input "[URL][DOMAIN_NAME]"
type input "[URL][DOMAIN_NAME]"
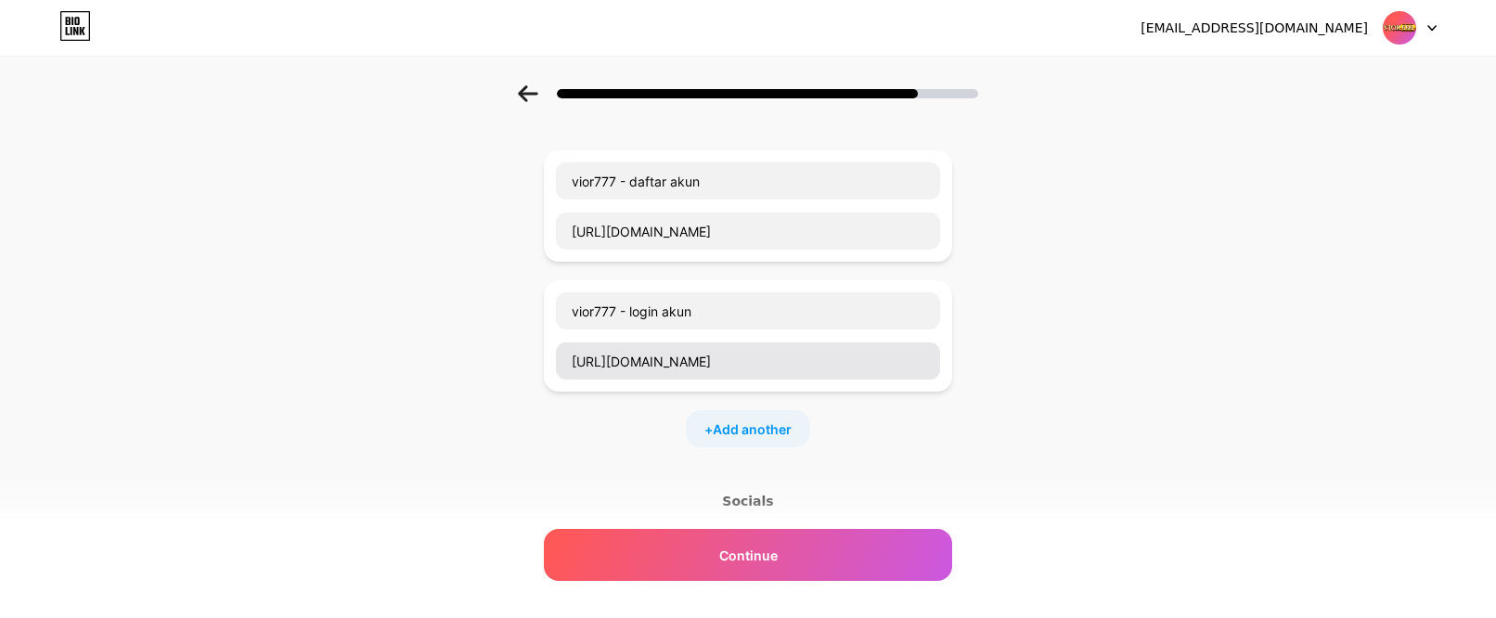
scroll to position [123, 0]
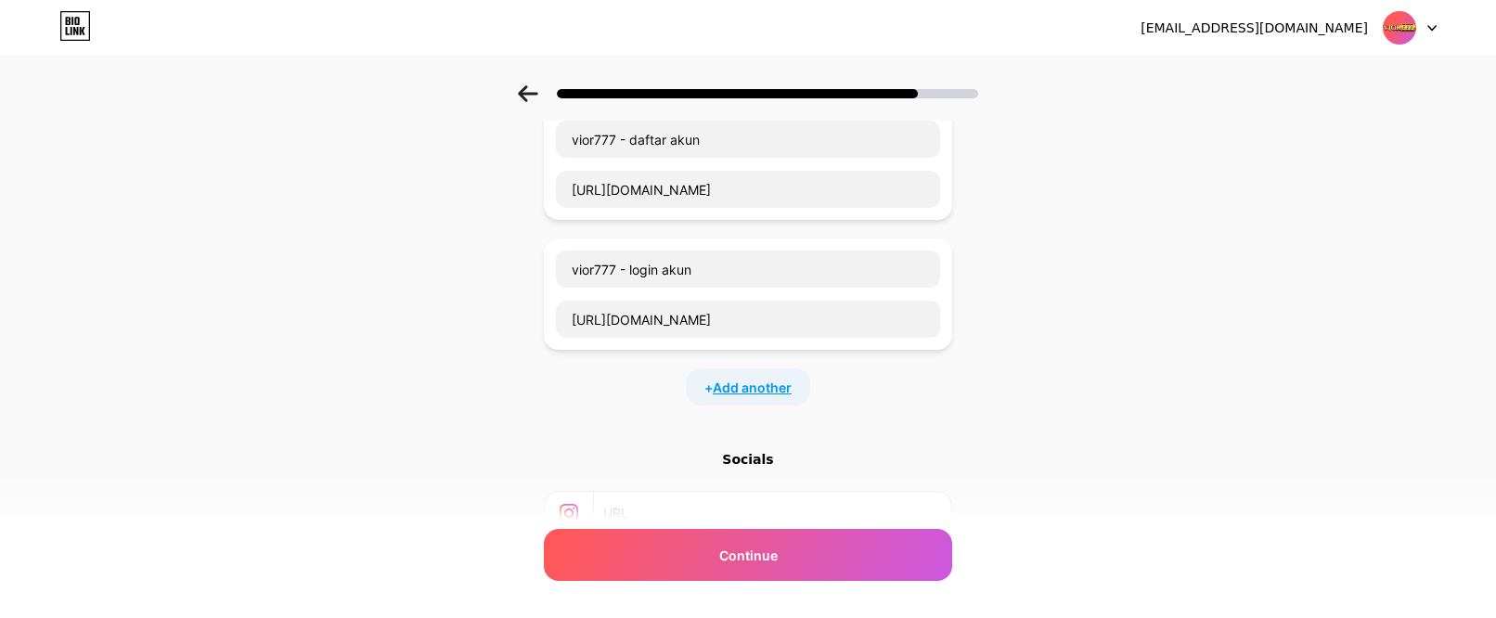
click at [766, 388] on span "Add another" at bounding box center [752, 387] width 79 height 19
click at [628, 408] on input "text" at bounding box center [748, 399] width 384 height 37
type input "vior777 - alternatif"
click at [602, 454] on input "text" at bounding box center [748, 449] width 384 height 37
paste input "[URL][DOMAIN_NAME]"
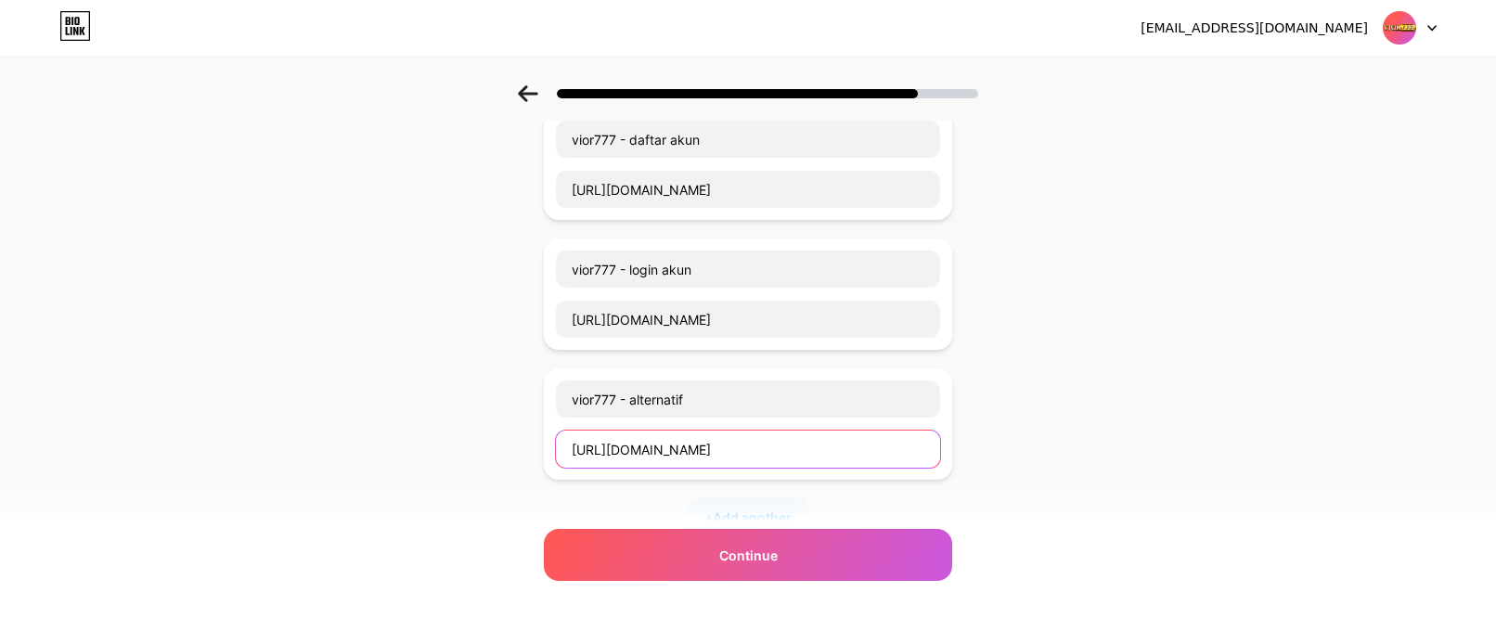
type input "[URL][DOMAIN_NAME]"
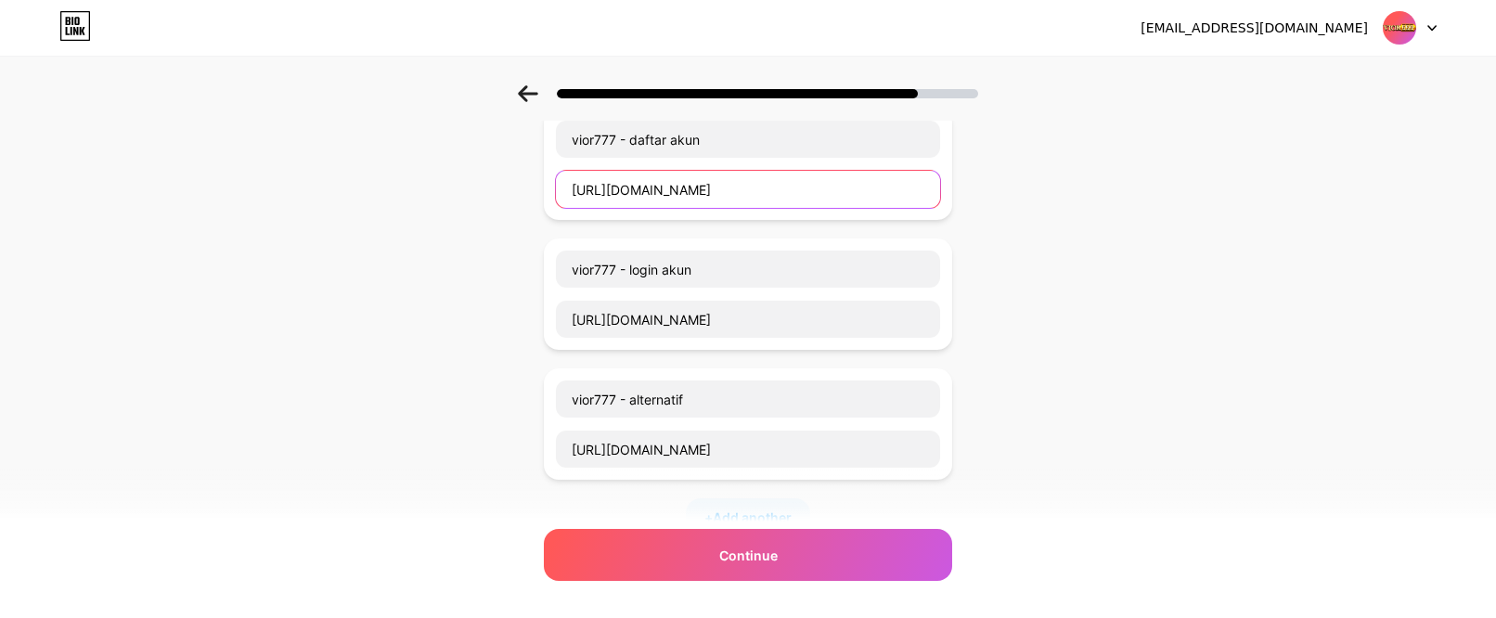
click at [724, 184] on input "[URL][DOMAIN_NAME]" at bounding box center [748, 189] width 384 height 37
paste input "[DOMAIN_NAME][URL]"
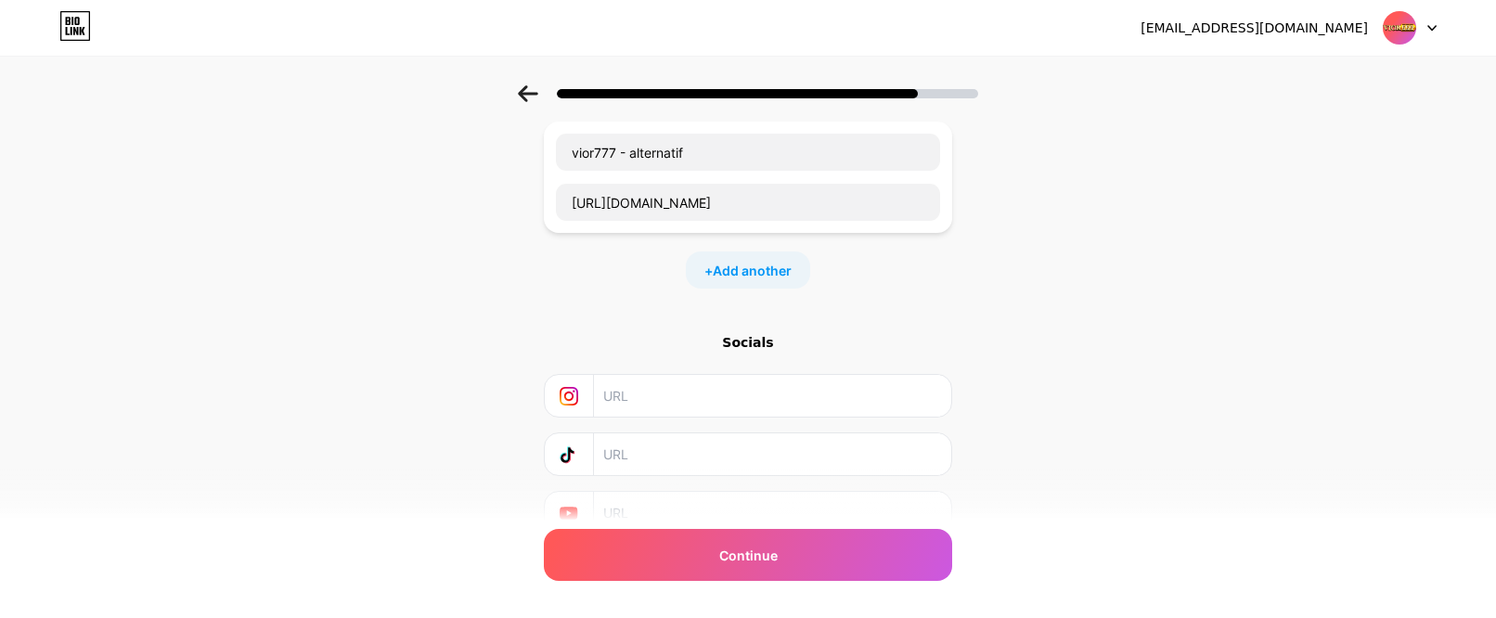
scroll to position [371, 0]
type input "[URL][DOMAIN_NAME]"
click at [686, 388] on input "text" at bounding box center [771, 395] width 337 height 42
click at [694, 408] on input "text" at bounding box center [771, 395] width 337 height 42
paste input "[URL][DOMAIN_NAME]"
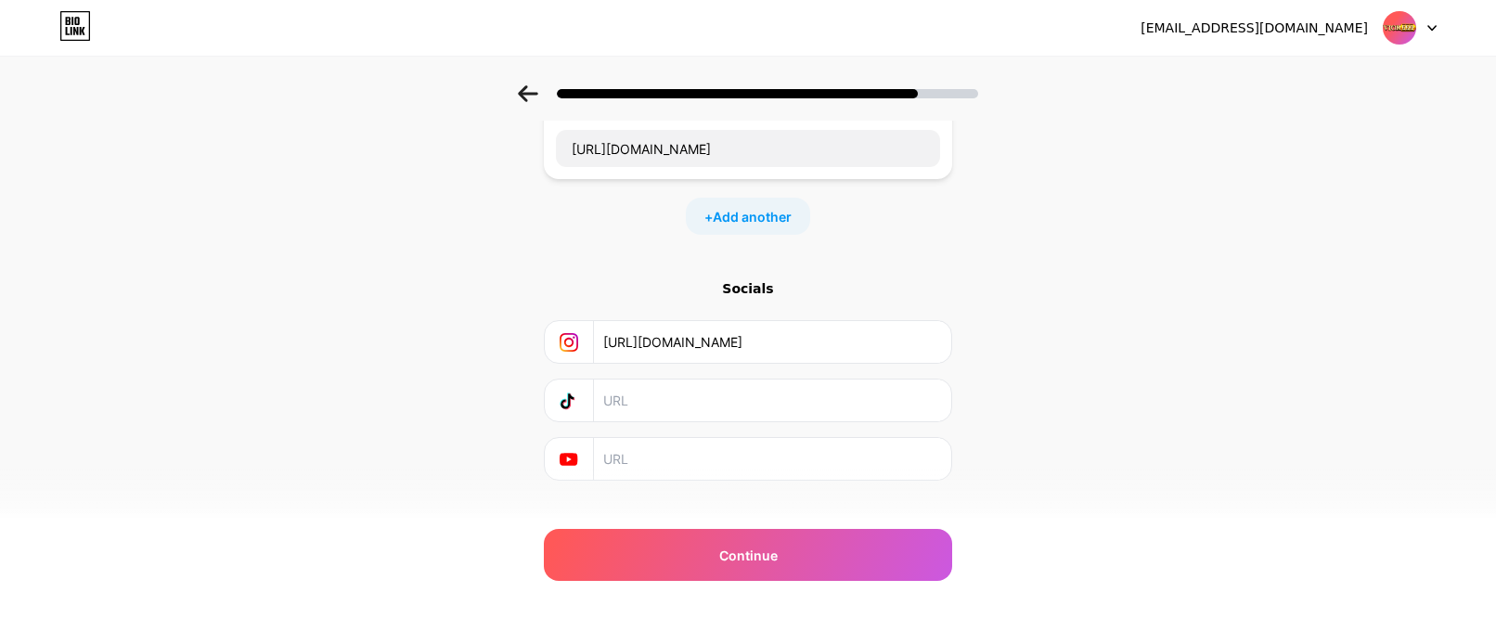
scroll to position [454, 0]
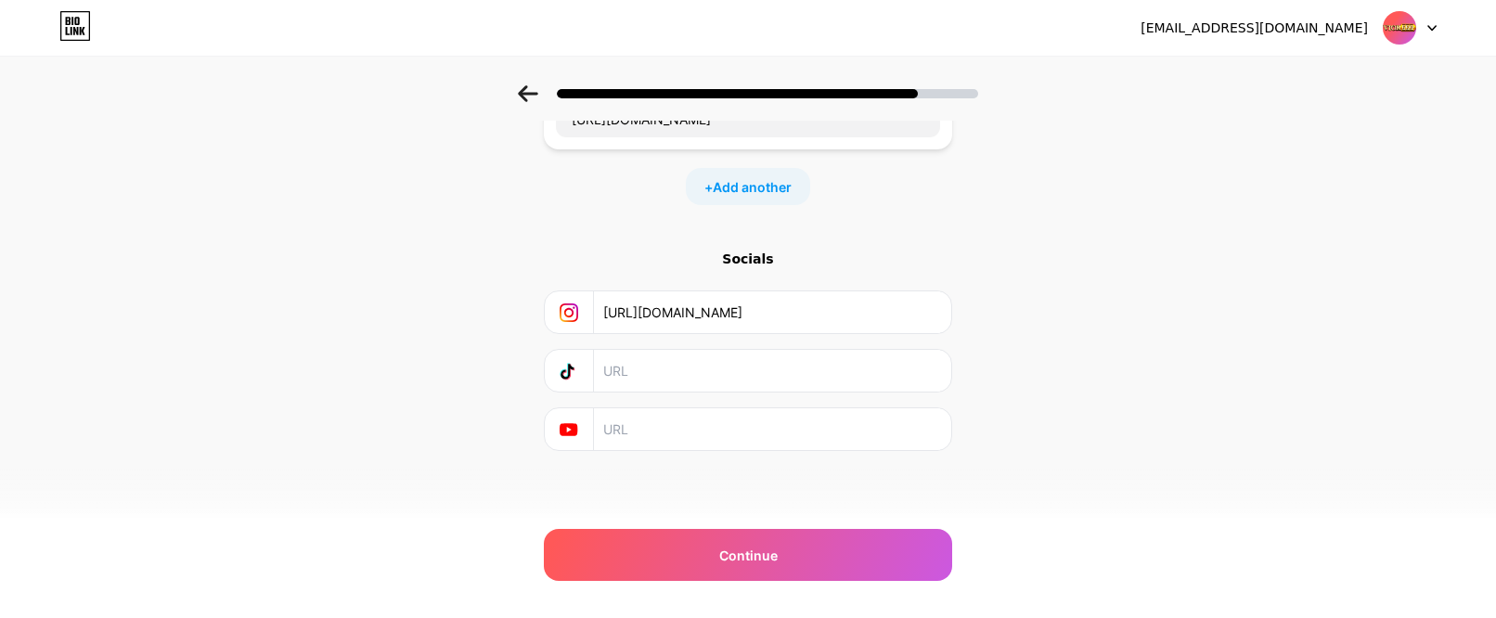
type input "[URL][DOMAIN_NAME]"
click at [655, 433] on input "text" at bounding box center [771, 429] width 337 height 42
click at [690, 435] on input "text" at bounding box center [771, 429] width 337 height 42
paste input "[URL][DOMAIN_NAME]"
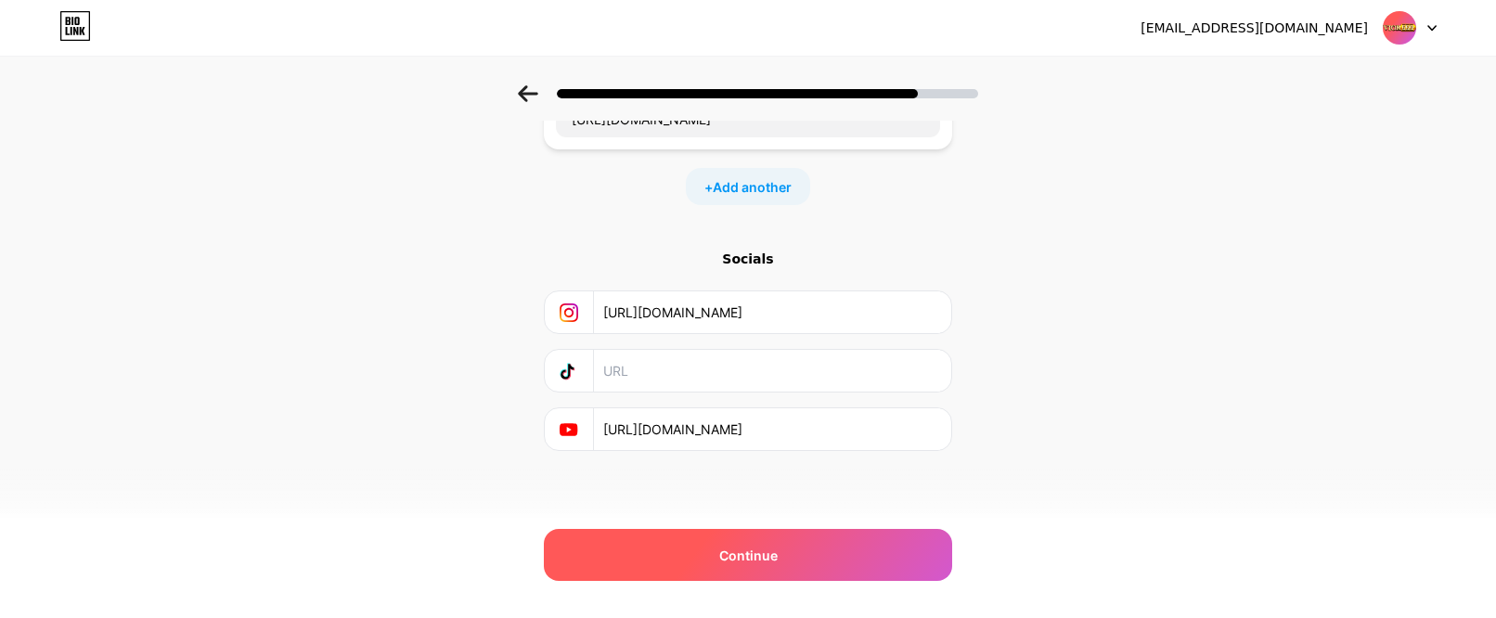
type input "[URL][DOMAIN_NAME]"
click at [796, 570] on div "Continue" at bounding box center [748, 555] width 408 height 52
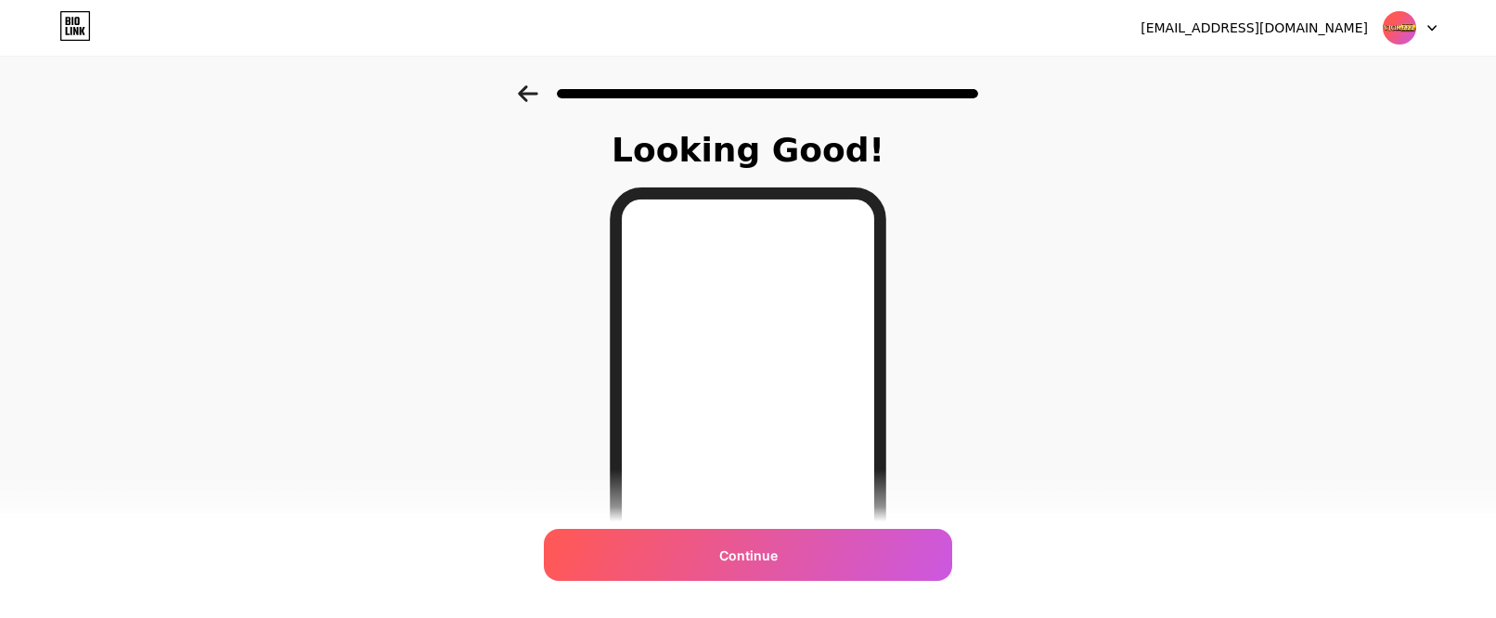
scroll to position [315, 0]
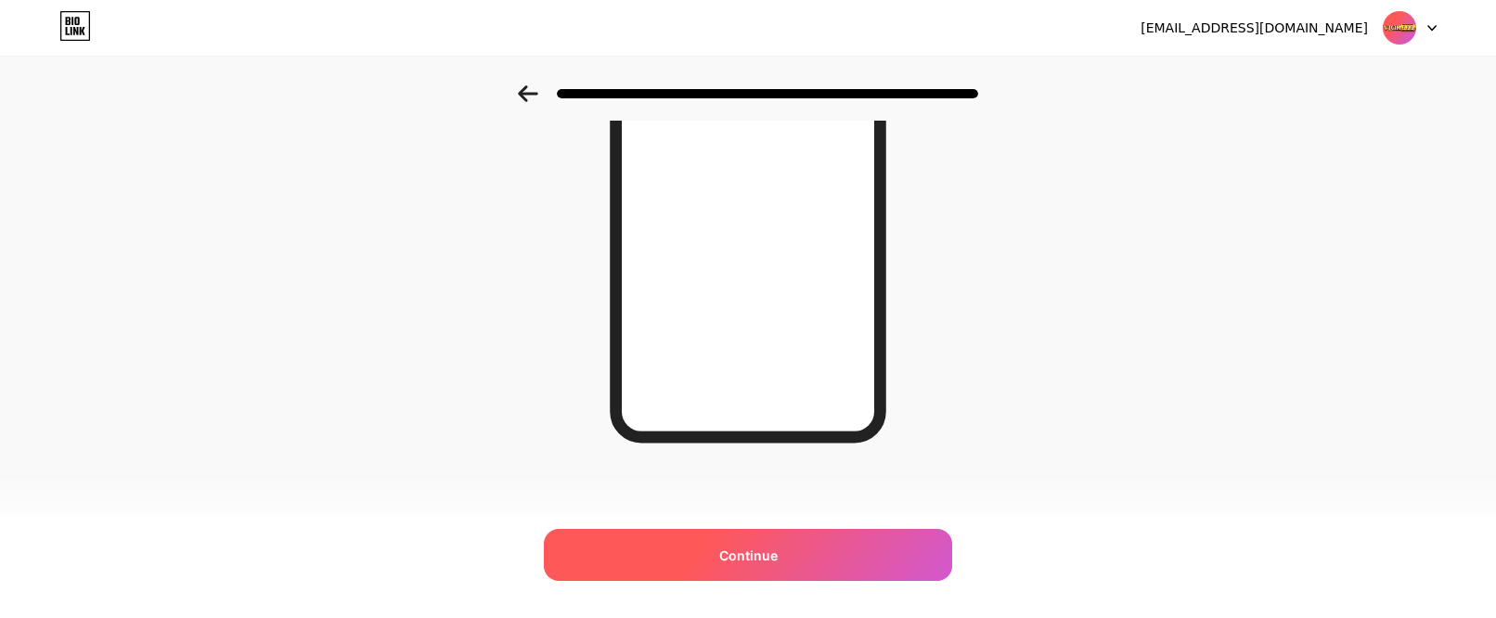
click at [803, 541] on div "Continue" at bounding box center [748, 555] width 408 height 52
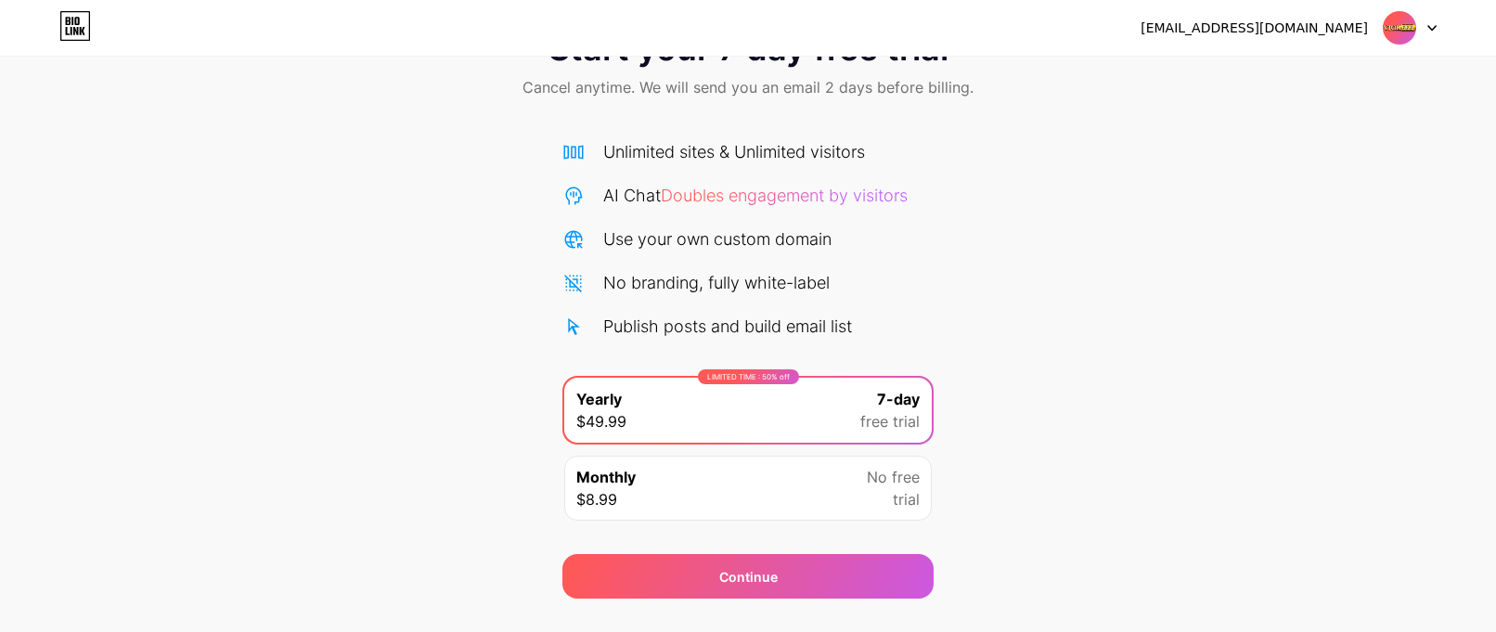
scroll to position [115, 0]
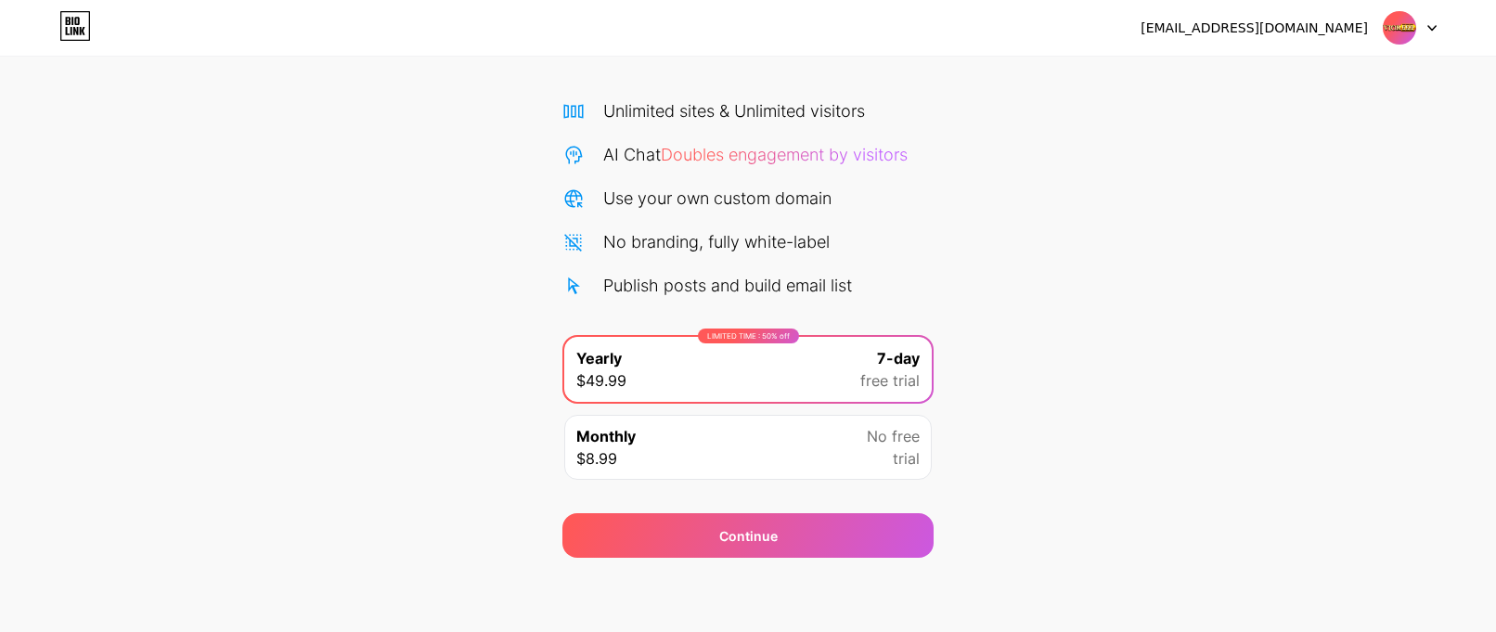
click at [876, 441] on span "No free" at bounding box center [893, 436] width 53 height 22
click at [1082, 355] on div "Start your 7 day free trial Cancel anytime. We will send you an email 2 days be…" at bounding box center [748, 264] width 1496 height 588
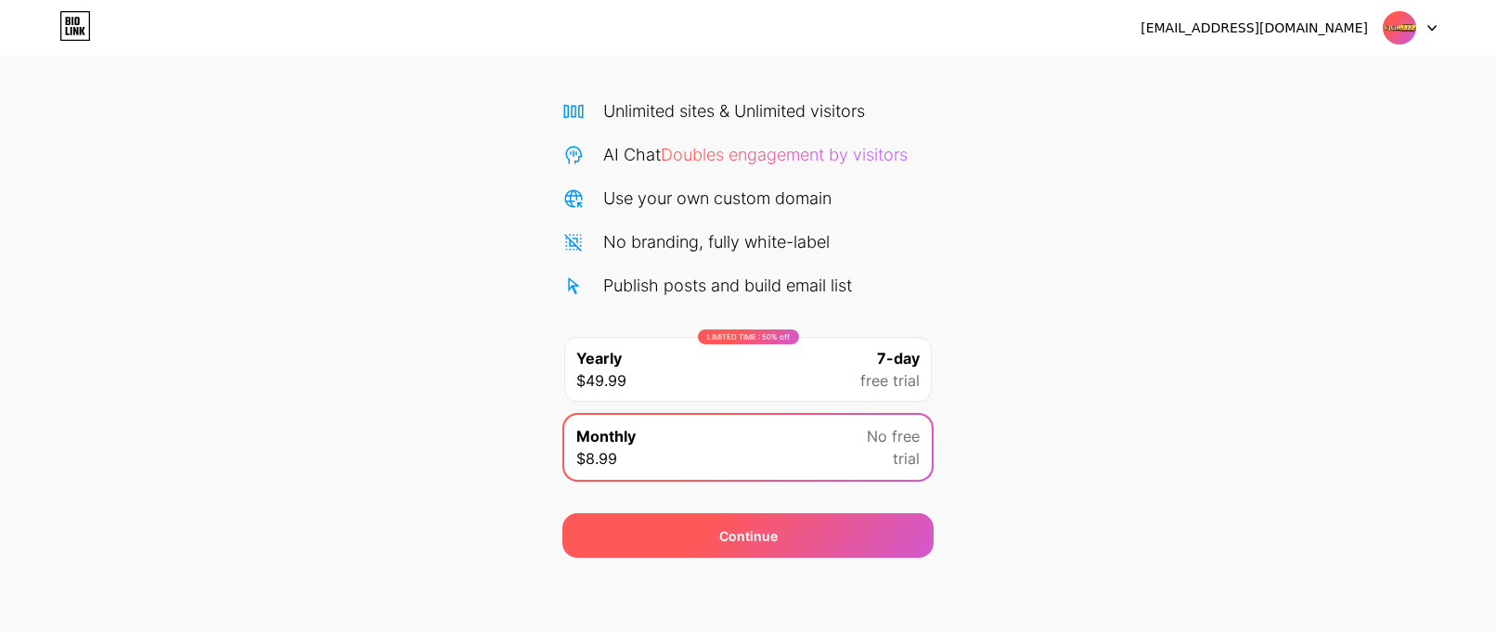
click at [847, 543] on div "Continue" at bounding box center [748, 535] width 371 height 45
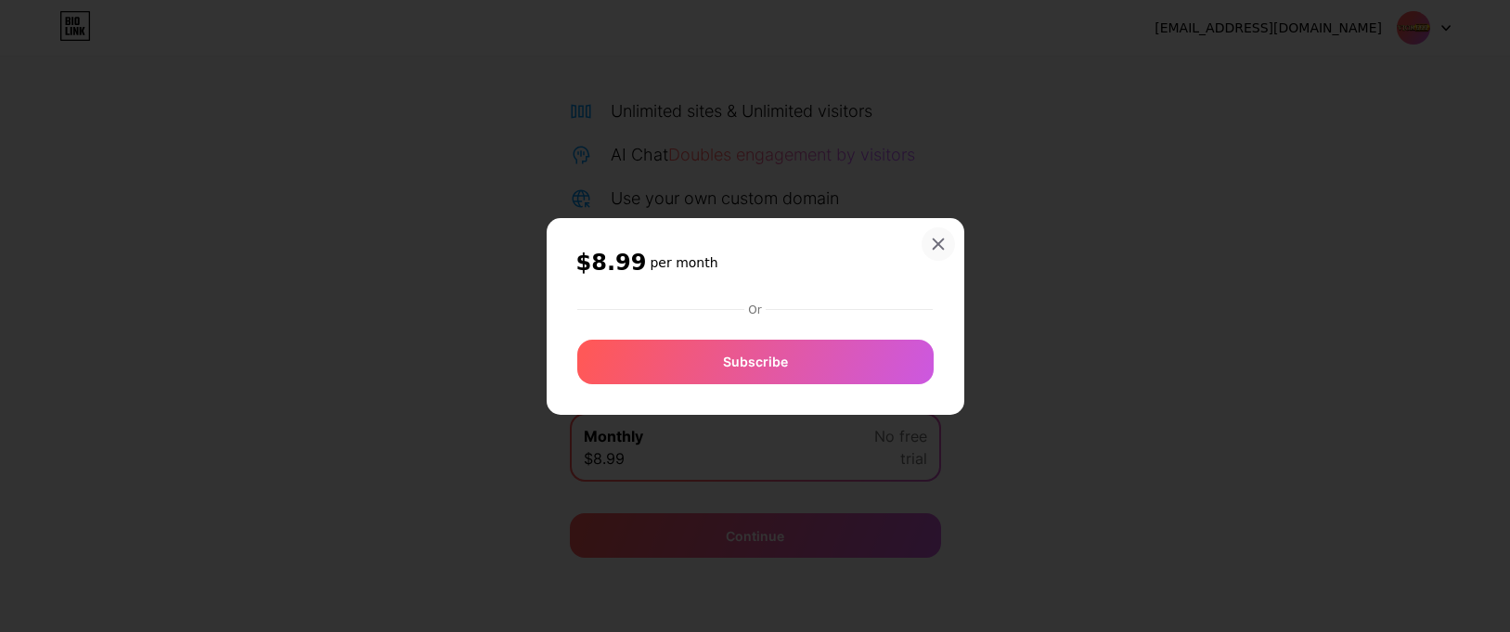
click at [939, 245] on icon at bounding box center [938, 244] width 10 height 10
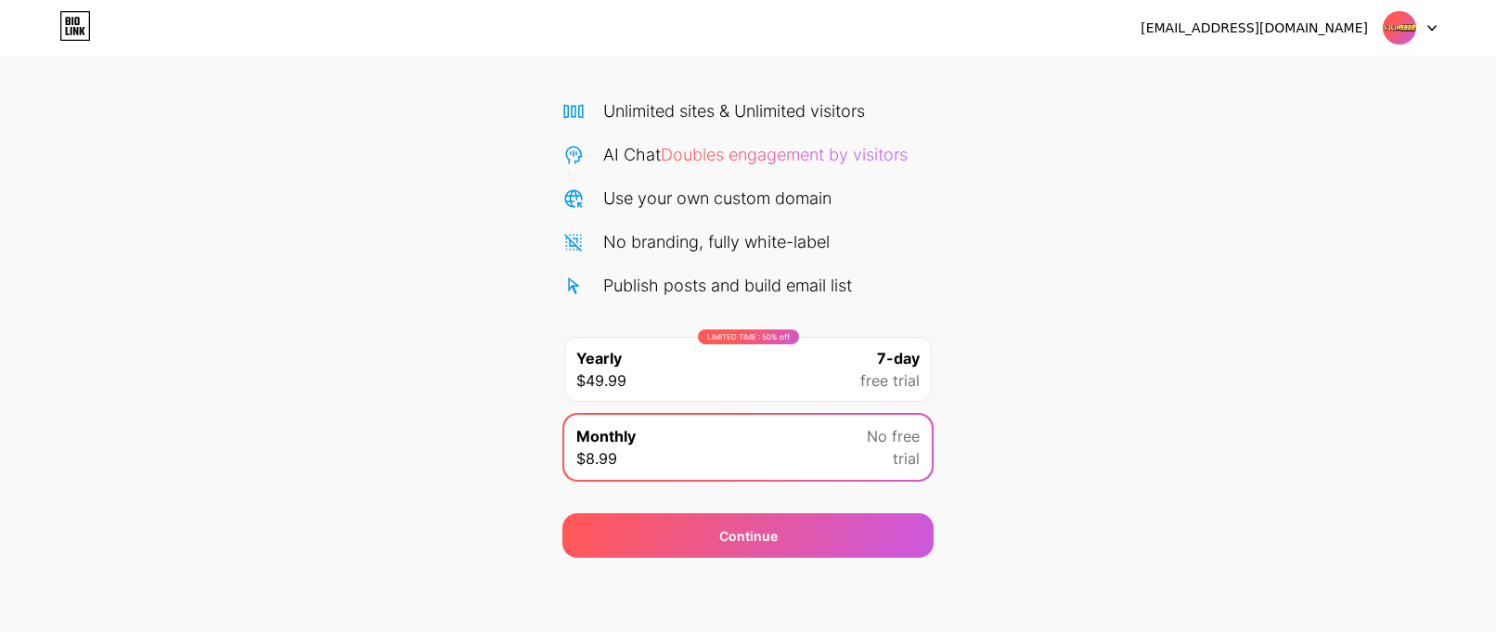
click at [841, 388] on div "LIMITED TIME : 50% off Yearly $49.99 7-day free trial" at bounding box center [748, 369] width 368 height 65
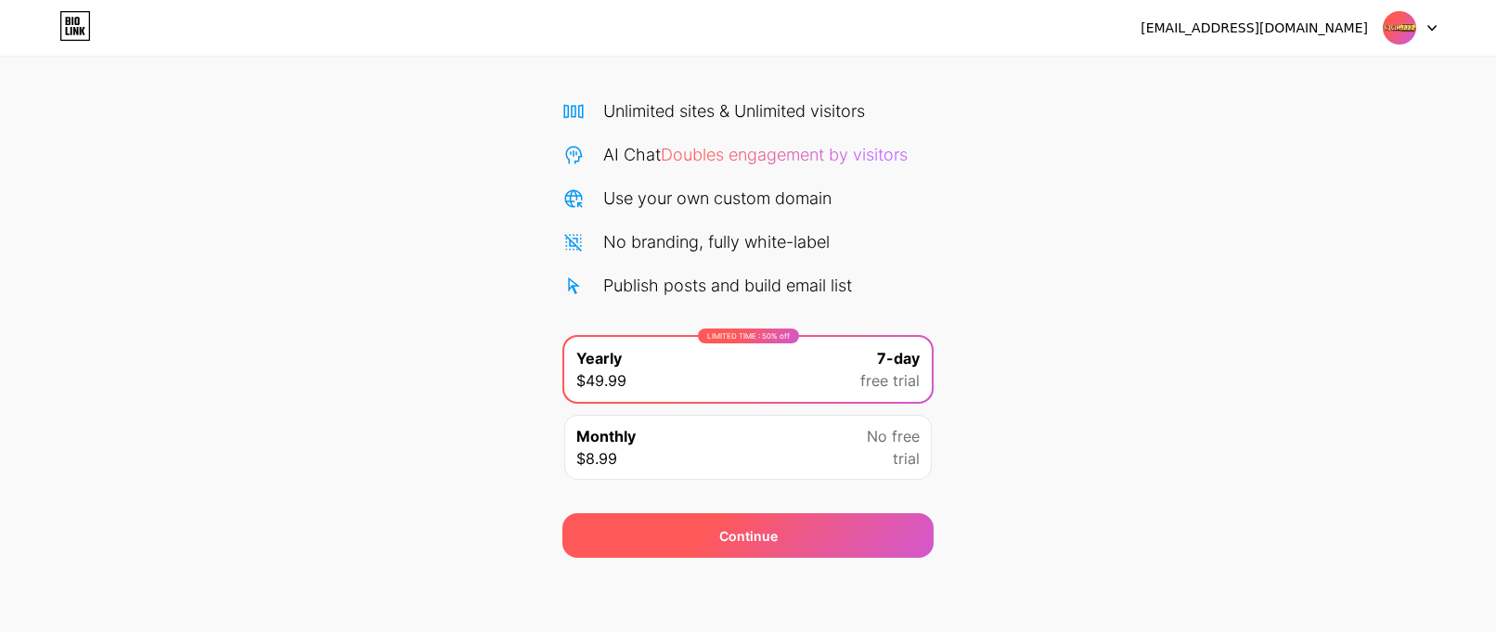
click at [851, 540] on div "Continue" at bounding box center [748, 535] width 371 height 45
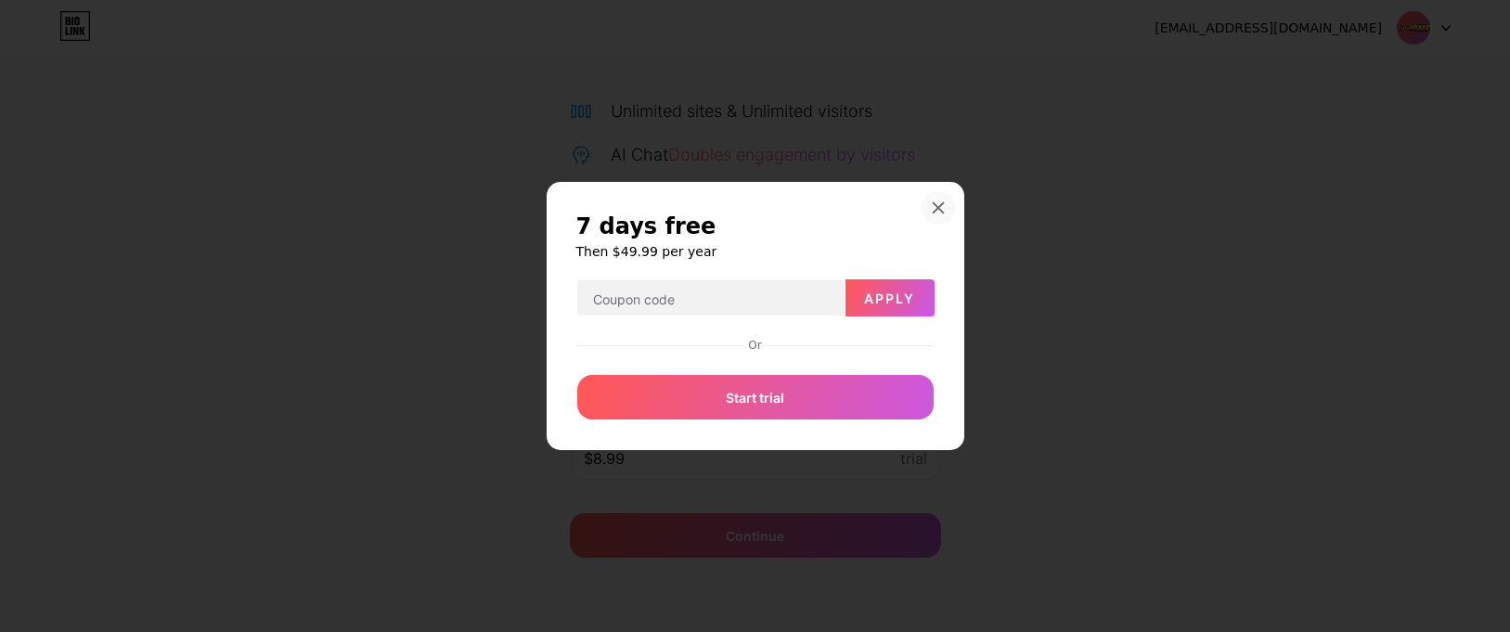
click at [943, 205] on icon at bounding box center [938, 208] width 15 height 15
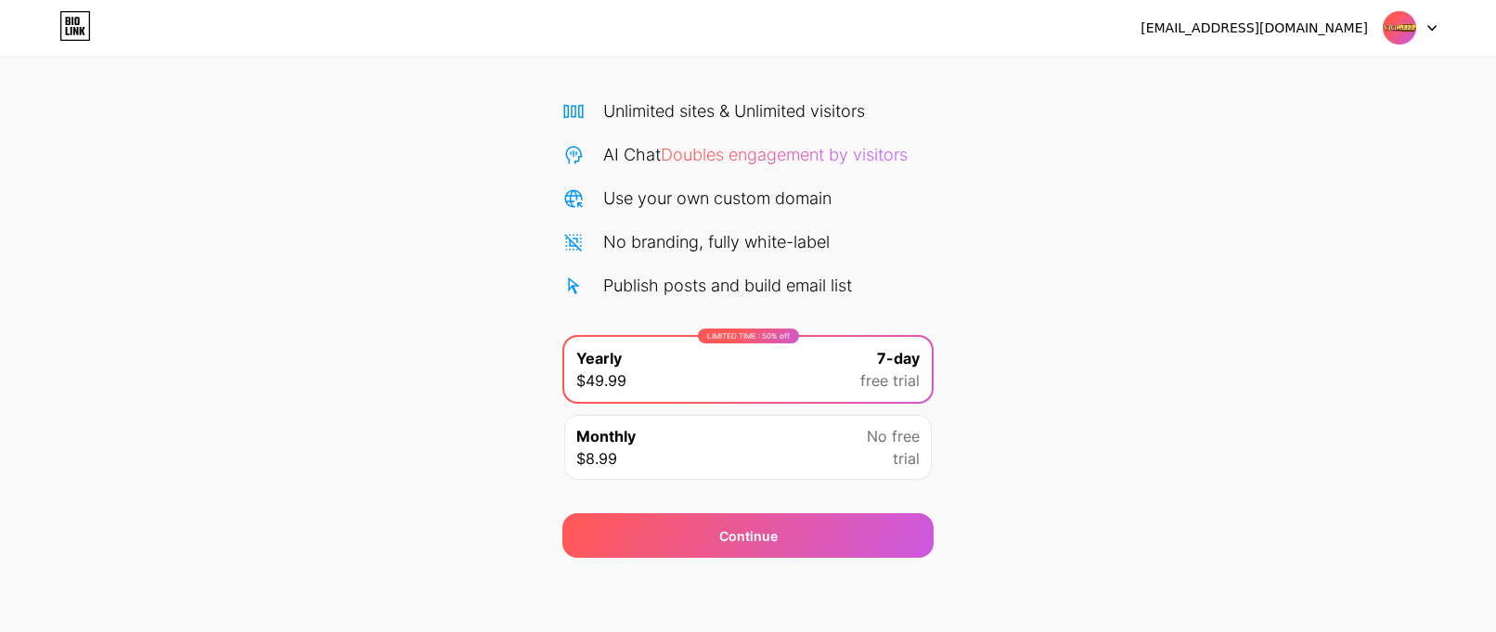
click at [832, 458] on div "Monthly $8.99 No free trial" at bounding box center [748, 447] width 368 height 65
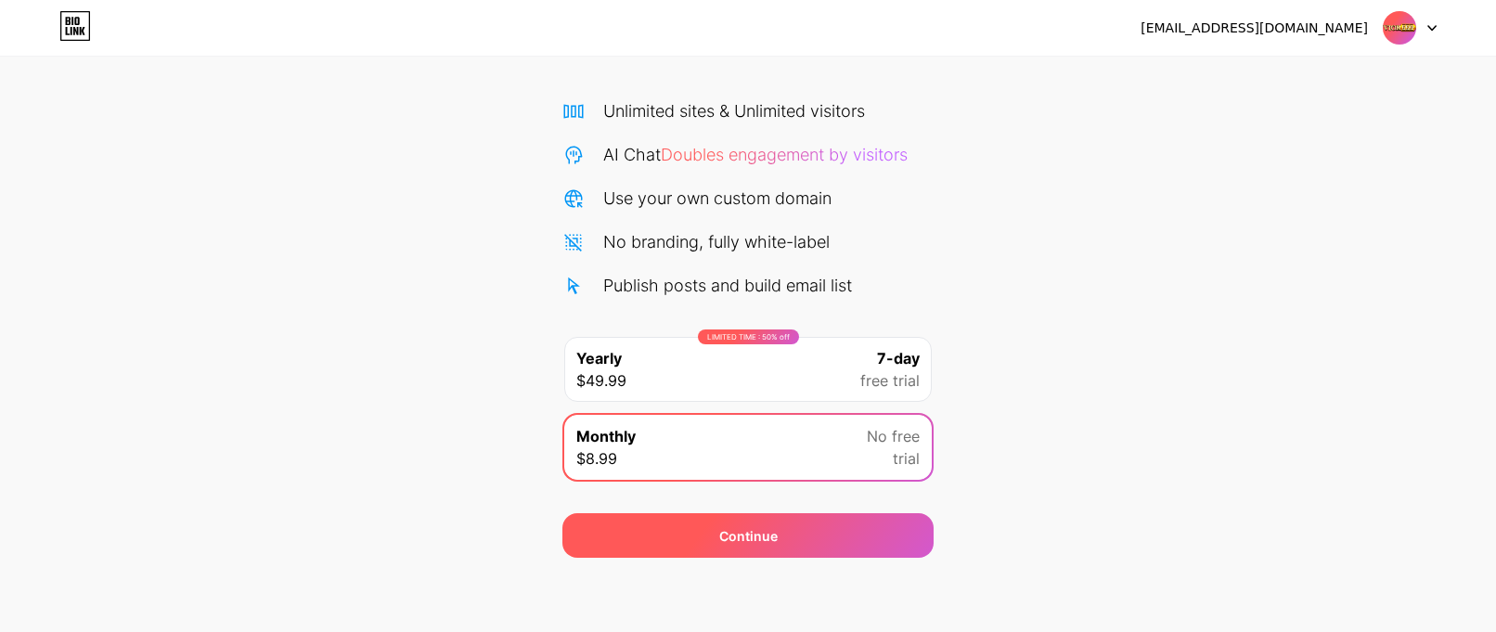
click at [811, 550] on div "Continue" at bounding box center [748, 535] width 371 height 45
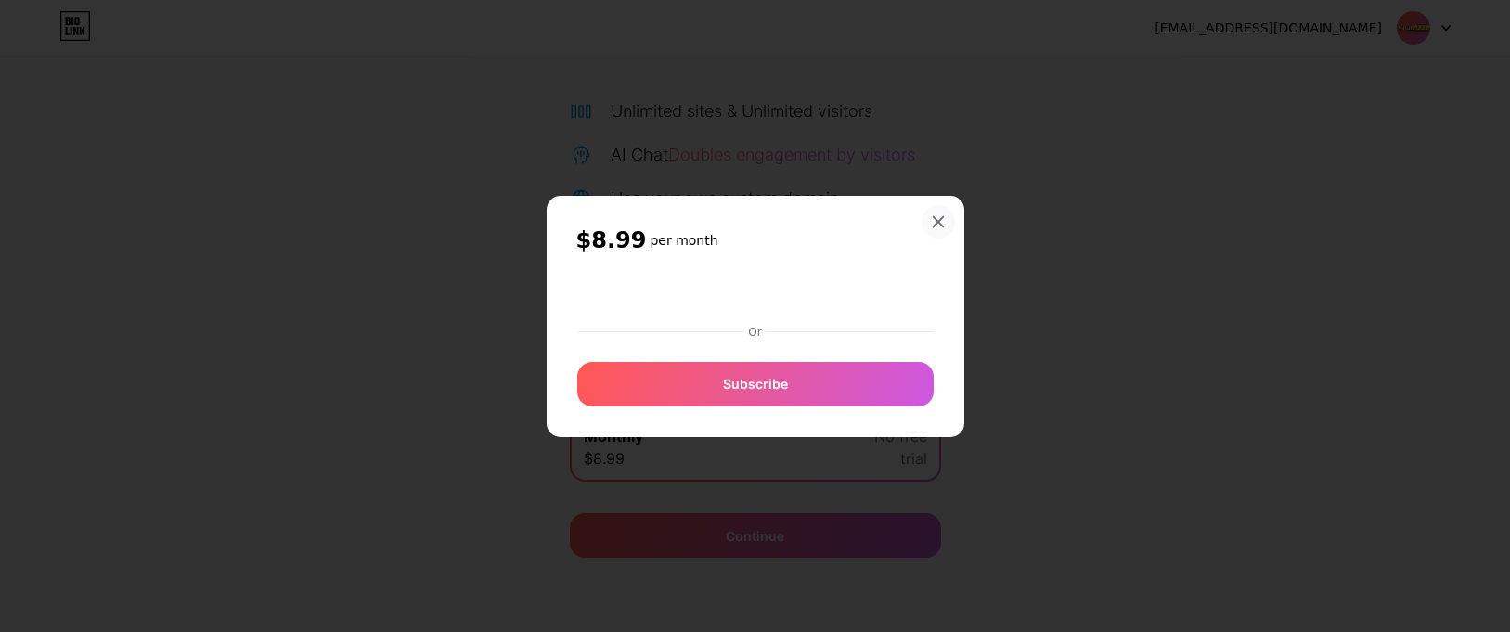
click at [940, 221] on icon at bounding box center [938, 221] width 15 height 15
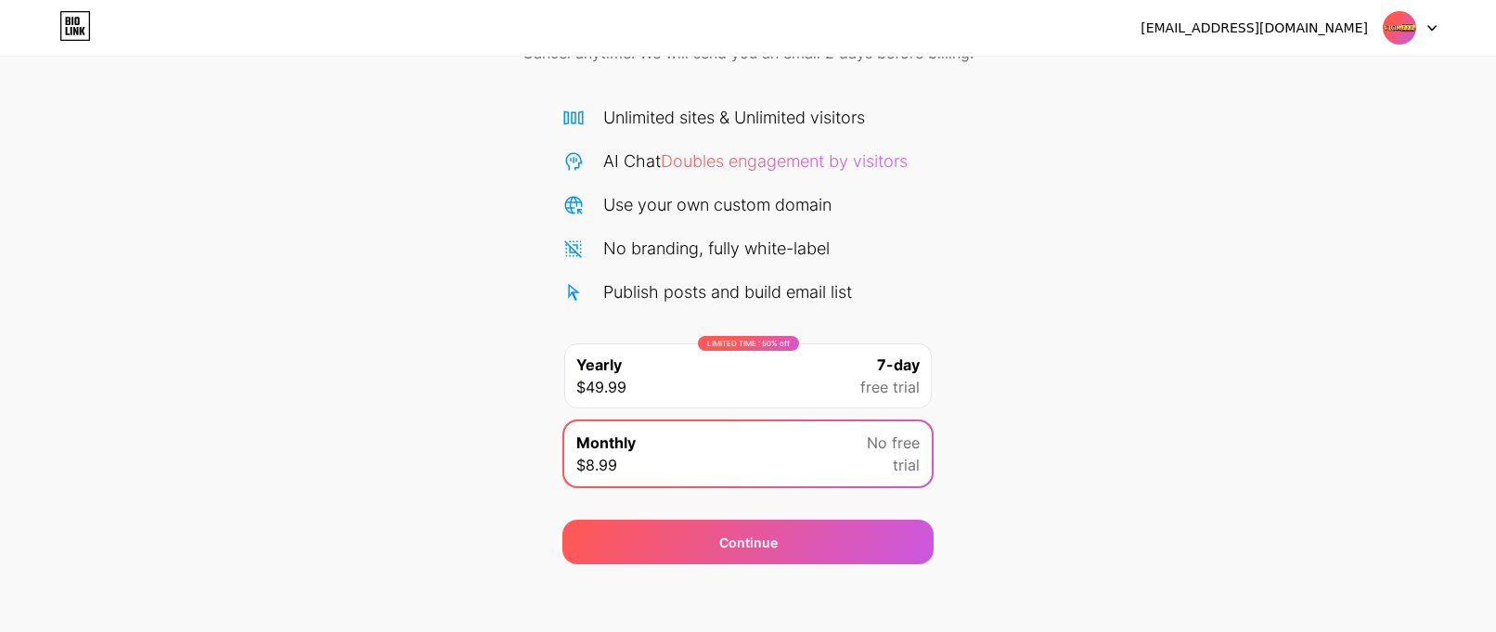
scroll to position [0, 0]
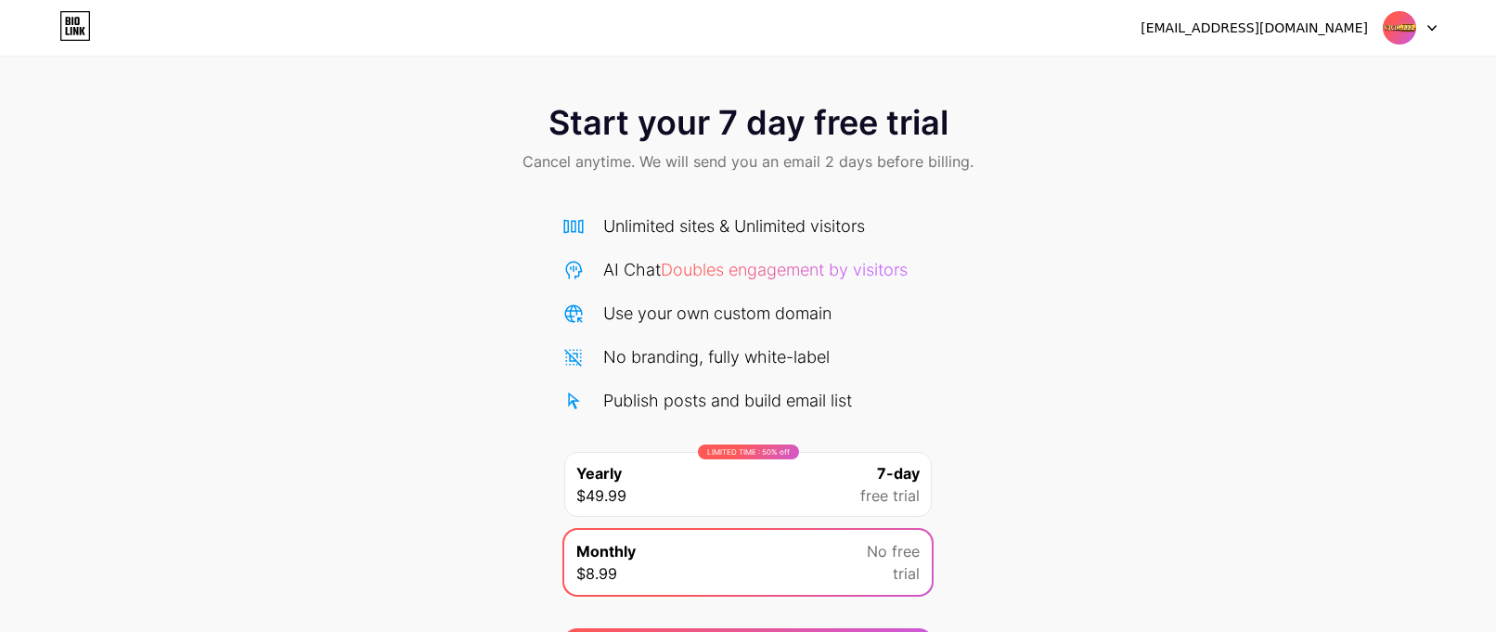
click at [1423, 30] on div at bounding box center [1410, 27] width 54 height 33
click at [1185, 134] on div "Start your 7 day free trial Cancel anytime. We will send you an email 2 days be…" at bounding box center [748, 140] width 1496 height 110
click at [69, 35] on icon at bounding box center [75, 26] width 32 height 30
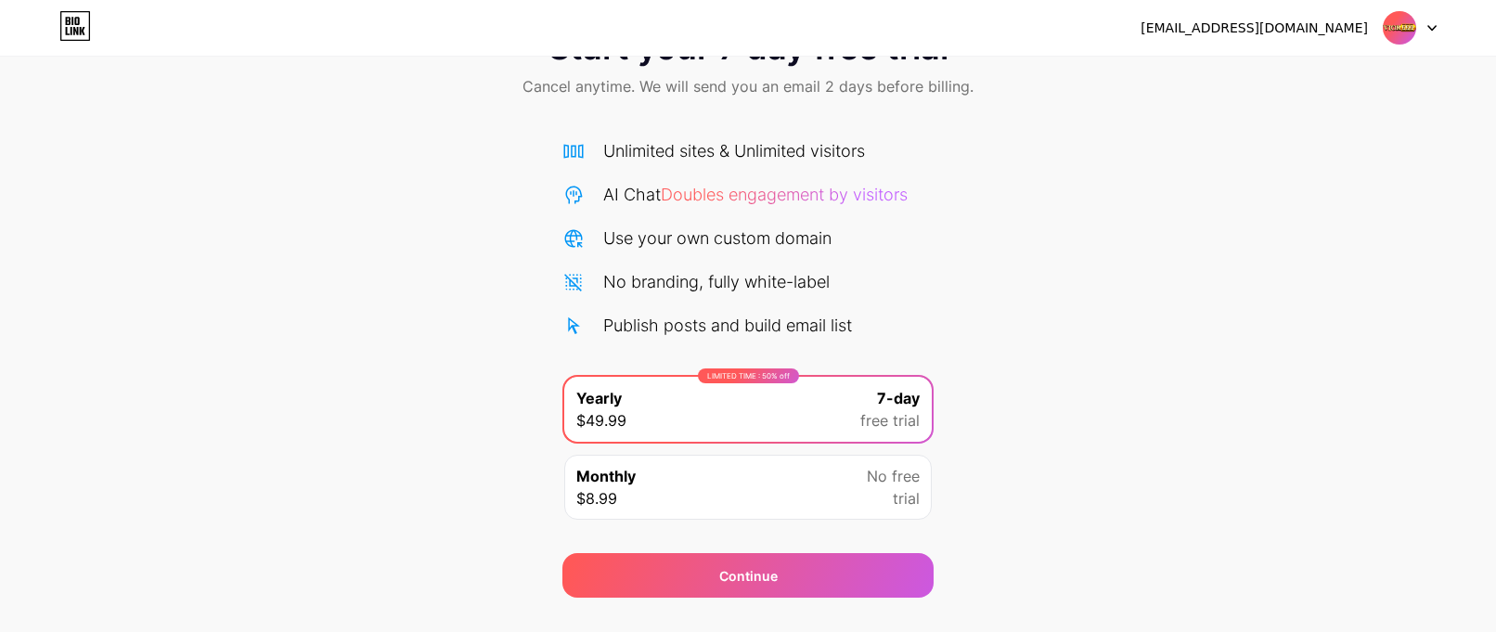
scroll to position [115, 0]
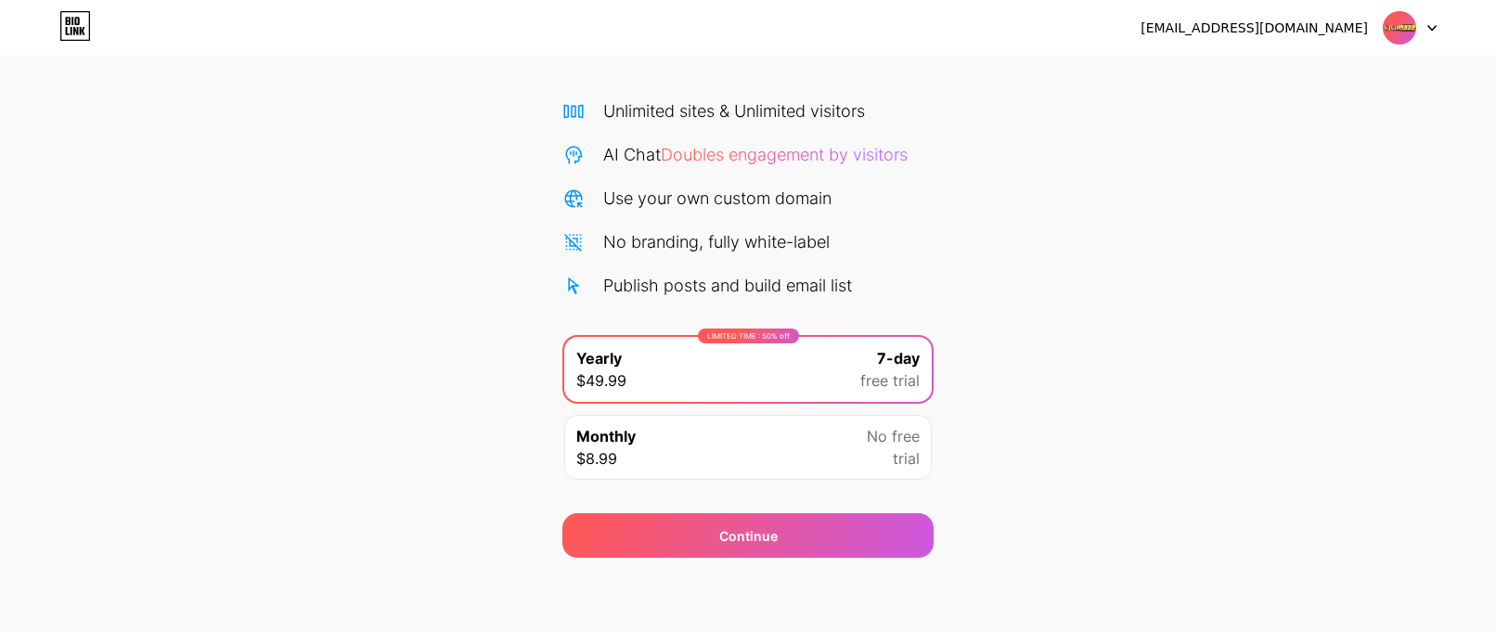
click at [39, 108] on div "Start your 7 day free trial Cancel anytime. We will send you an email 2 days be…" at bounding box center [748, 264] width 1496 height 588
drag, startPoint x: 7, startPoint y: 106, endPoint x: 51, endPoint y: 139, distance: 55.0
click at [7, 106] on div "Start your 7 day free trial Cancel anytime. We will send you an email 2 days be…" at bounding box center [748, 264] width 1496 height 588
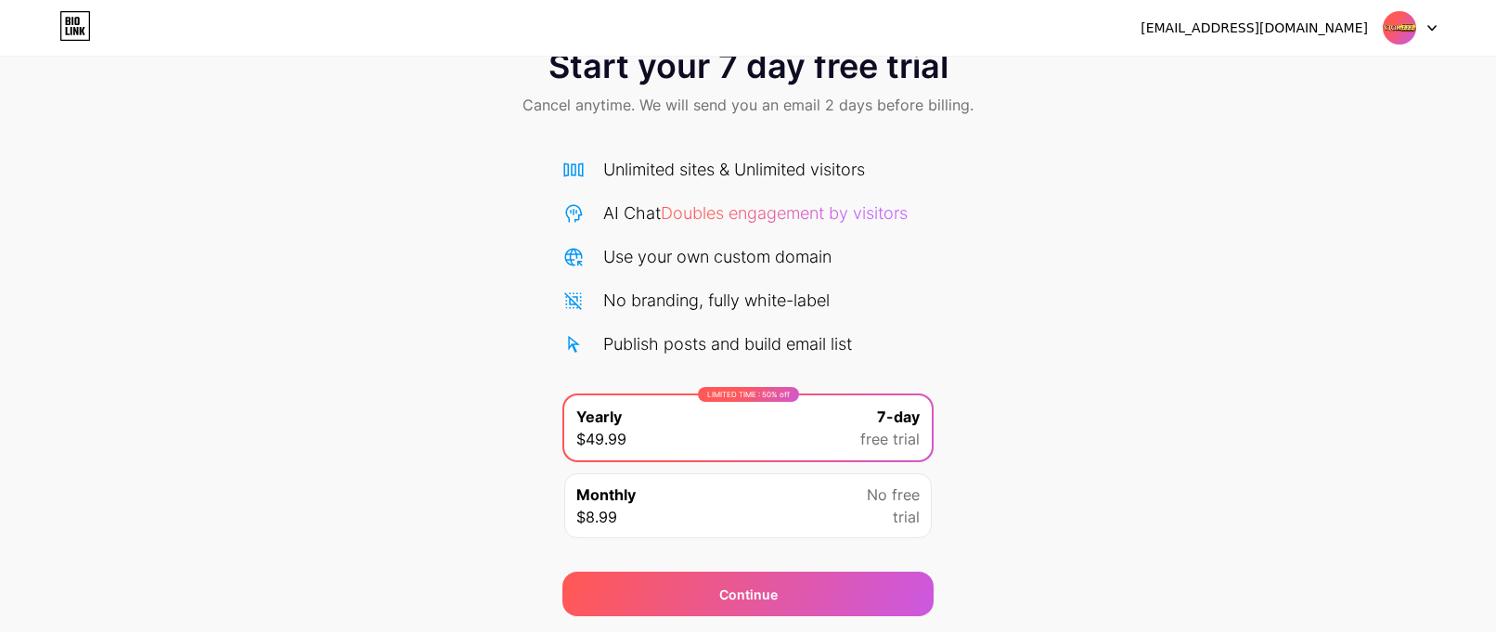
scroll to position [0, 0]
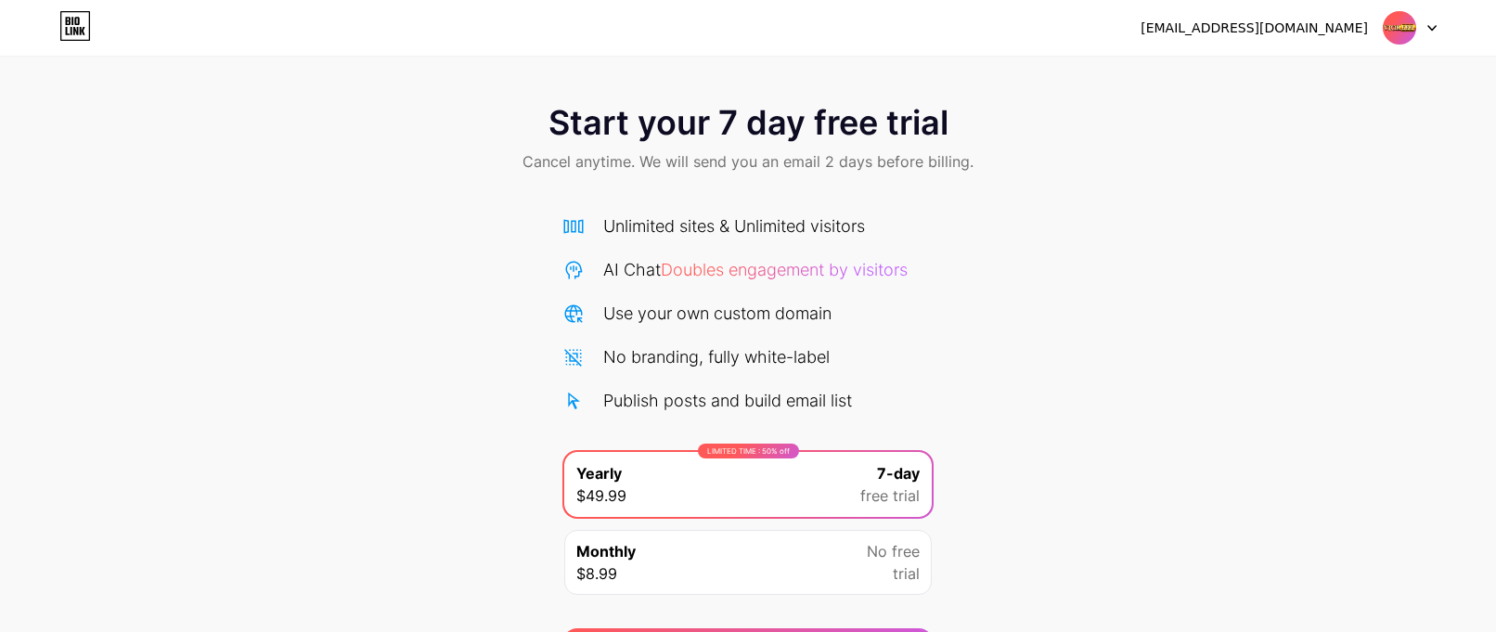
click at [1428, 32] on div at bounding box center [1410, 27] width 54 height 33
click at [1396, 32] on img at bounding box center [1399, 27] width 35 height 35
click at [1323, 282] on div "Start your 7 day free trial Cancel anytime. We will send you an email 2 days be…" at bounding box center [748, 379] width 1496 height 588
